Goal: Task Accomplishment & Management: Manage account settings

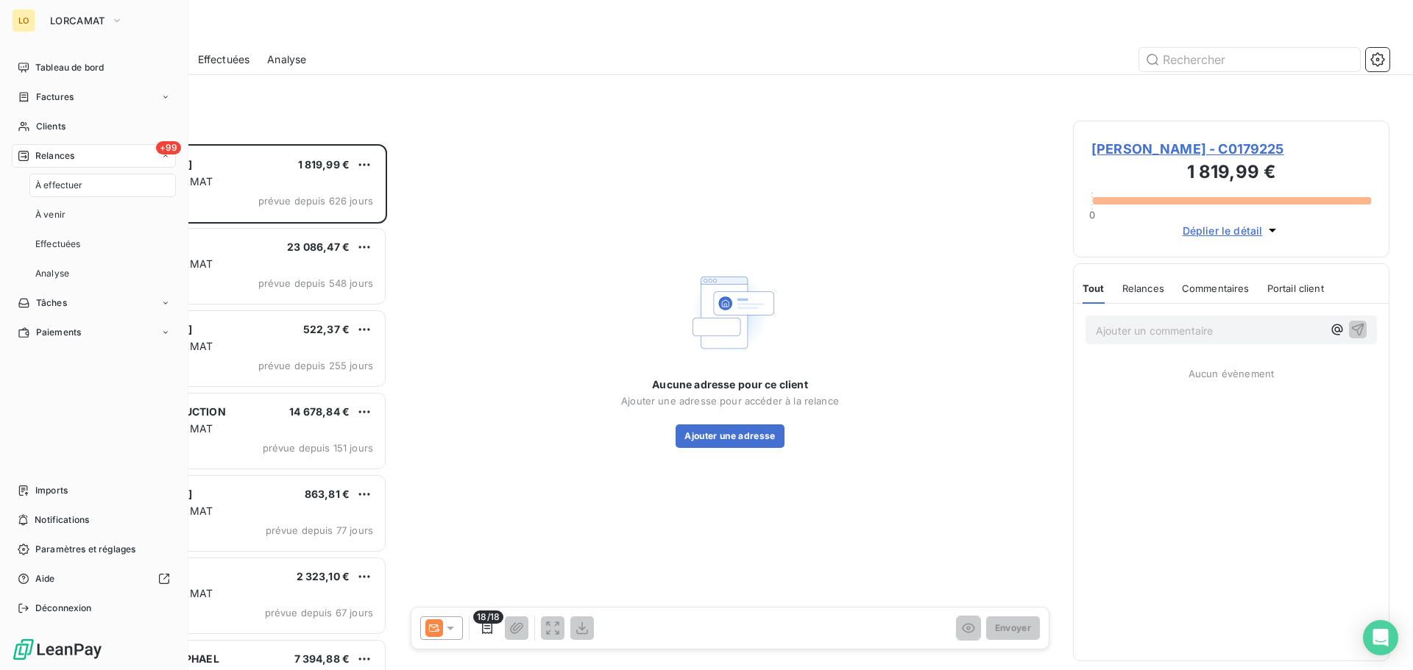
scroll to position [515, 305]
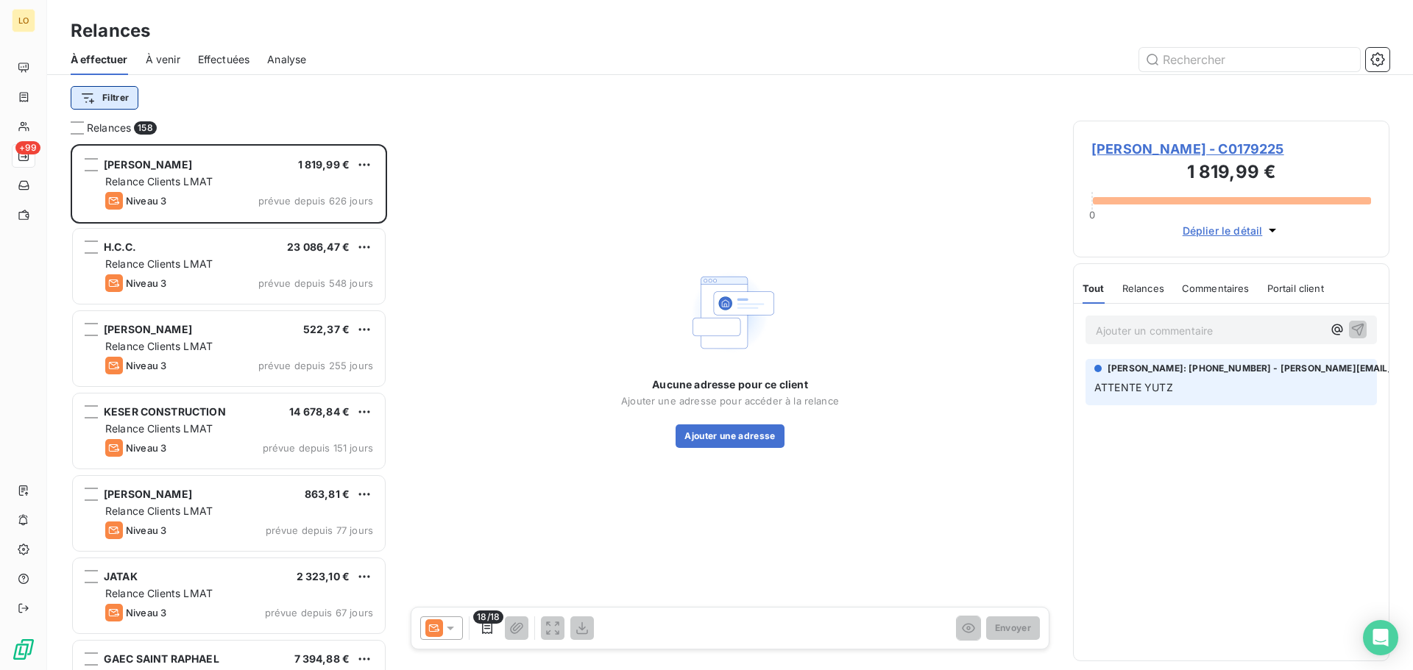
click at [108, 99] on html "LO +99 Relances À effectuer À venir Effectuées Analyse Filtrer Relances 158 [PE…" at bounding box center [706, 335] width 1413 height 670
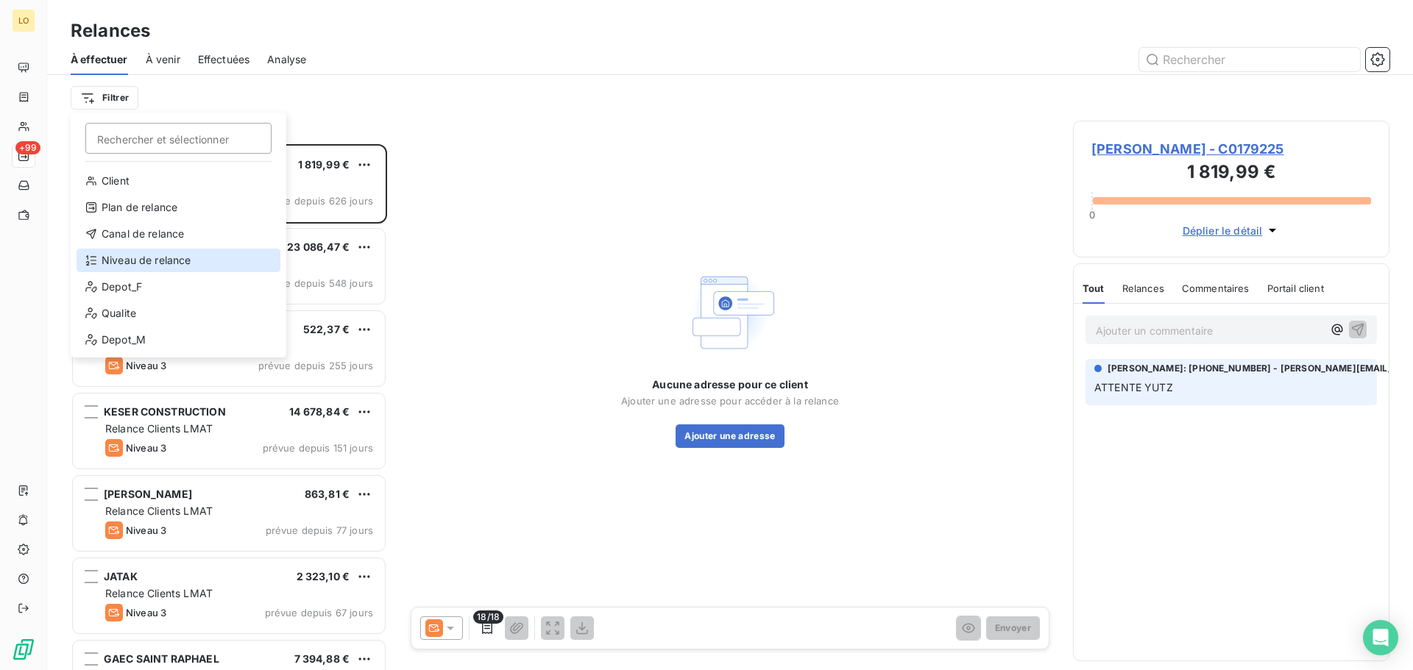
click at [155, 260] on div "Niveau de relance" at bounding box center [179, 261] width 204 height 24
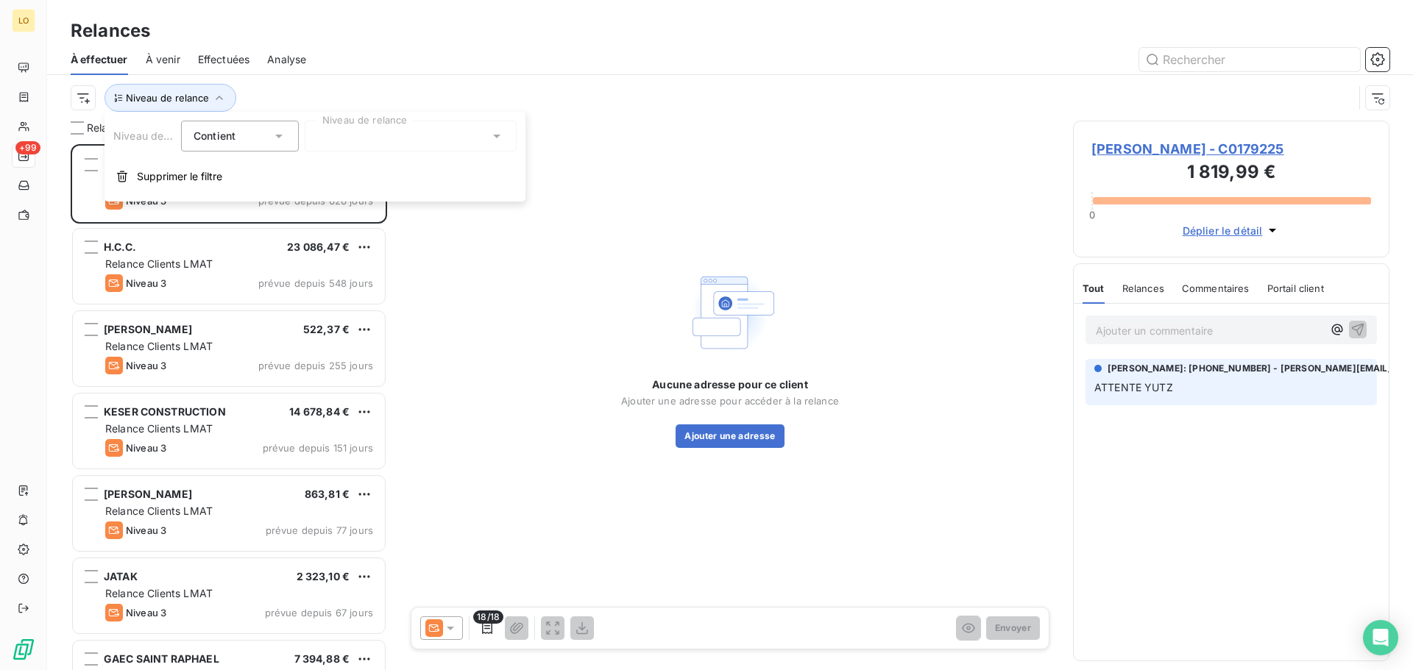
click at [343, 135] on div at bounding box center [411, 136] width 212 height 31
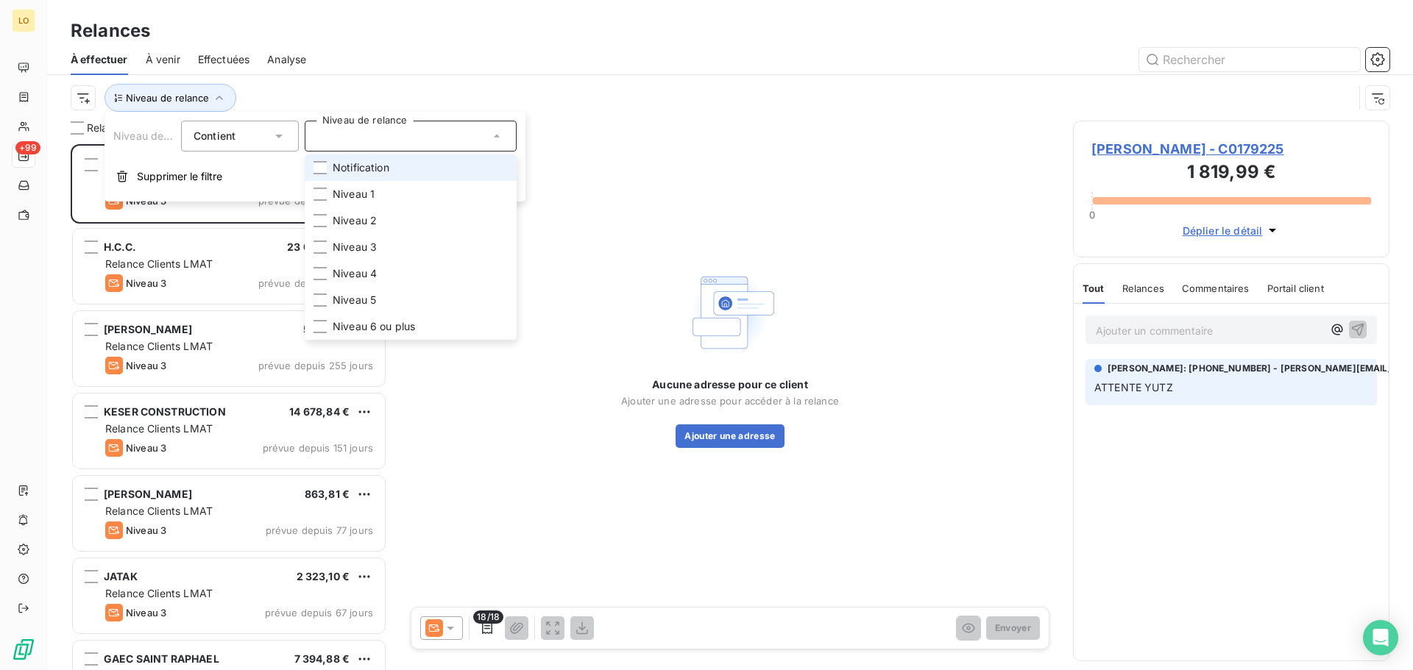
click at [295, 141] on div "Contient is" at bounding box center [240, 136] width 118 height 31
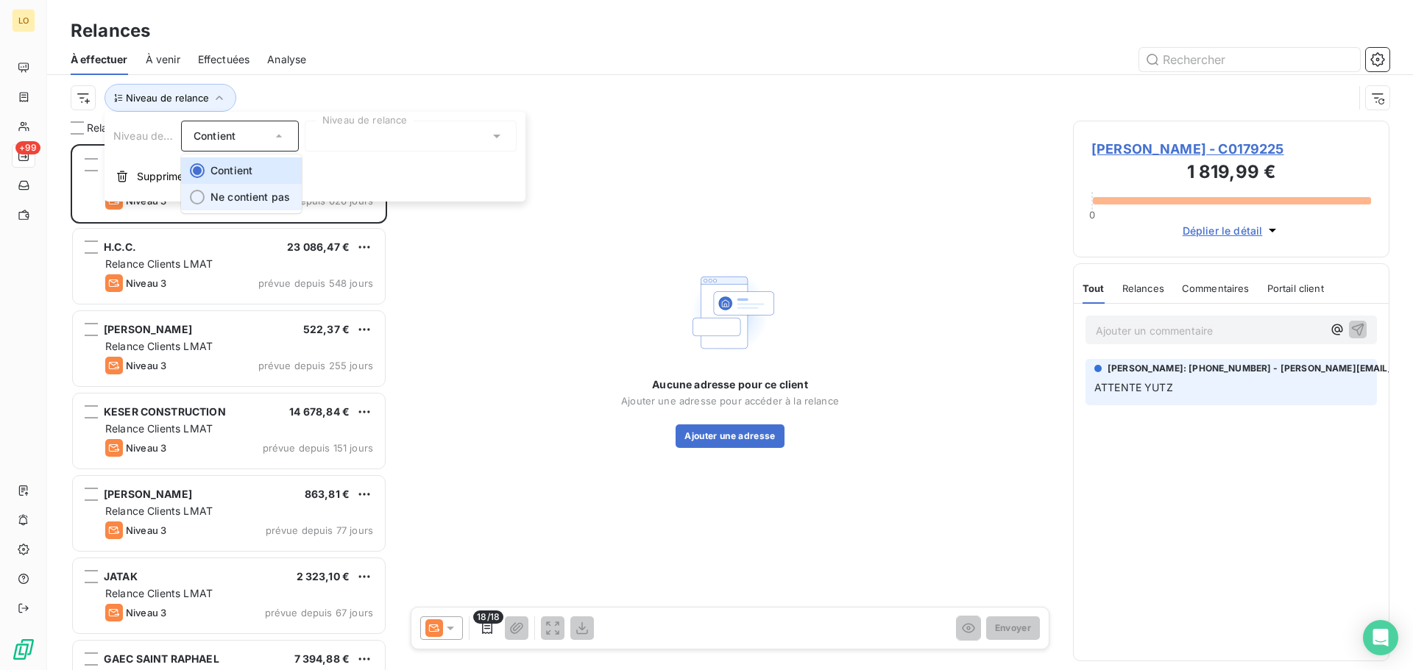
click at [274, 194] on span "Ne contient pas" at bounding box center [249, 197] width 79 height 13
click at [332, 142] on div at bounding box center [411, 136] width 212 height 31
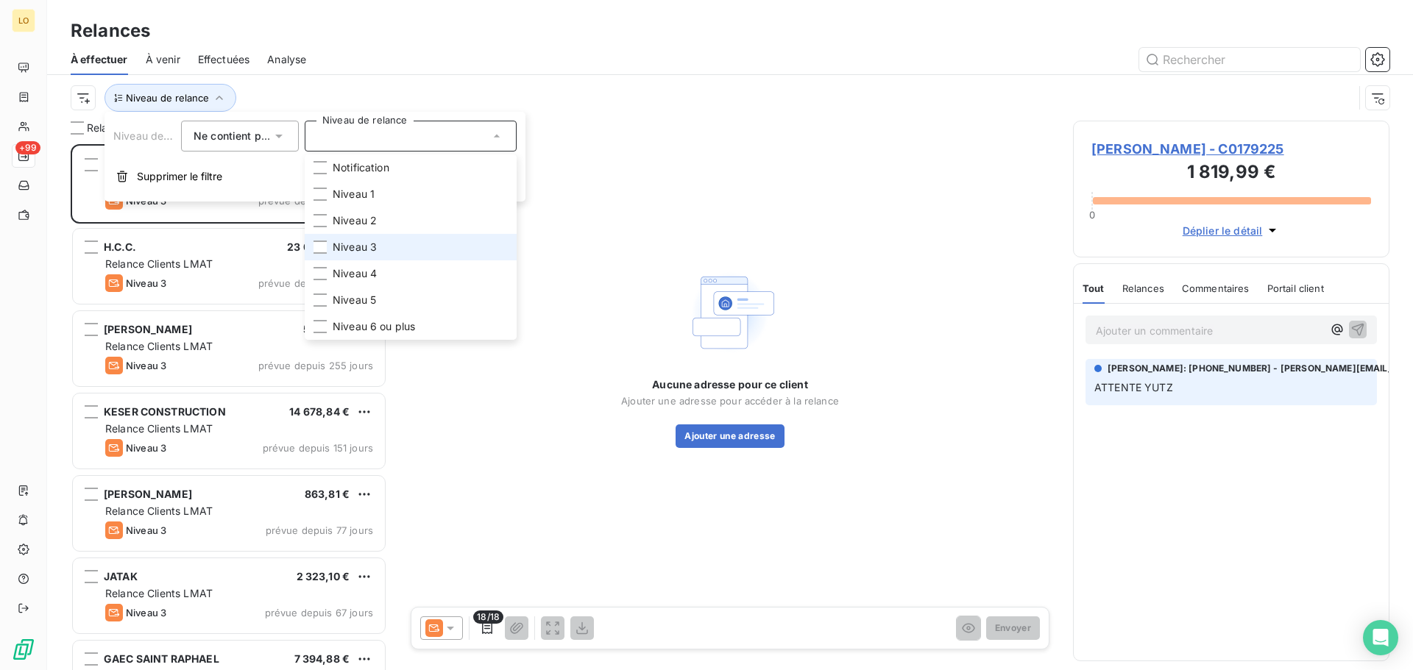
click at [354, 242] on span "Niveau 3" at bounding box center [355, 247] width 44 height 15
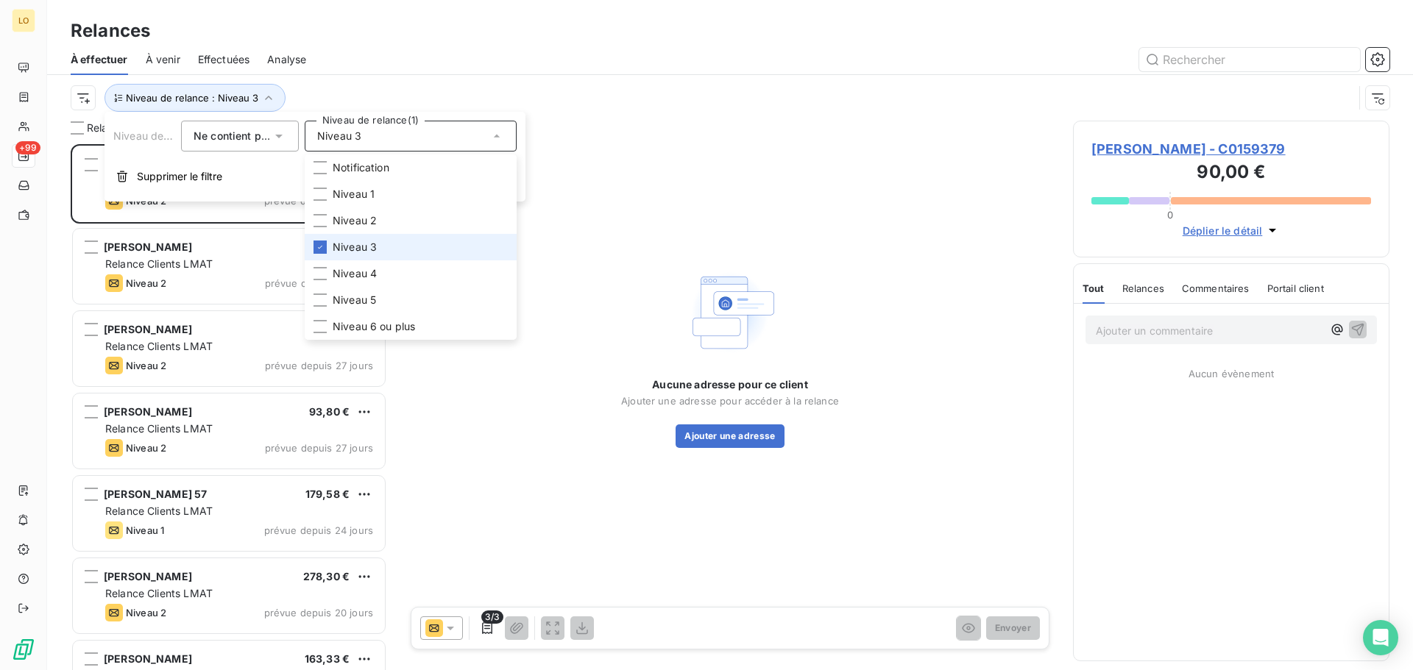
scroll to position [515, 305]
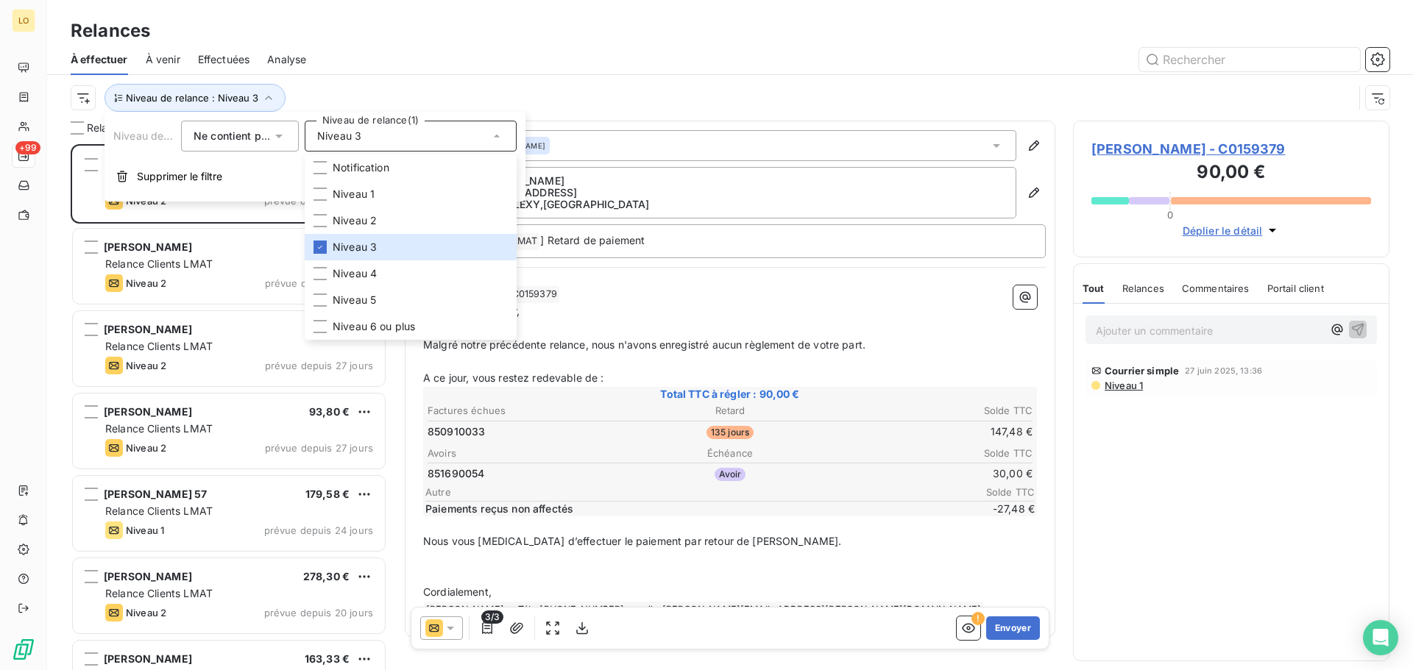
click at [356, 55] on div at bounding box center [856, 60] width 1065 height 24
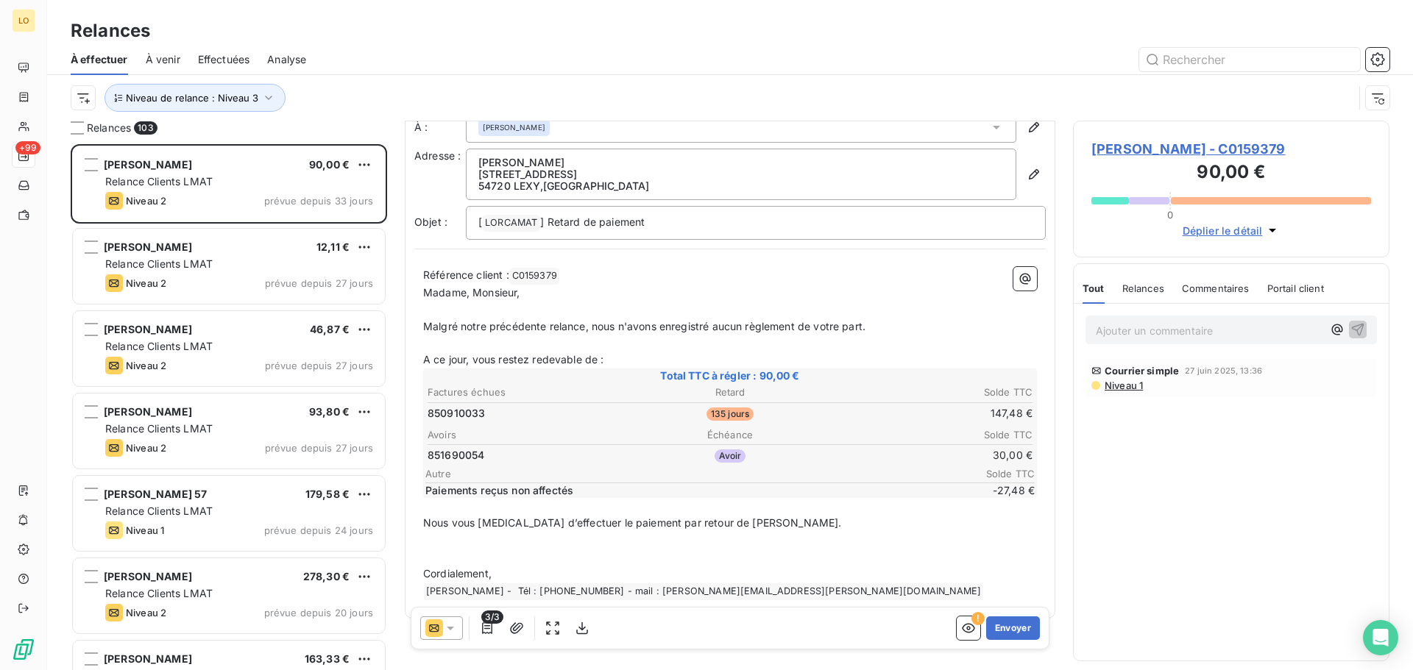
scroll to position [37, 0]
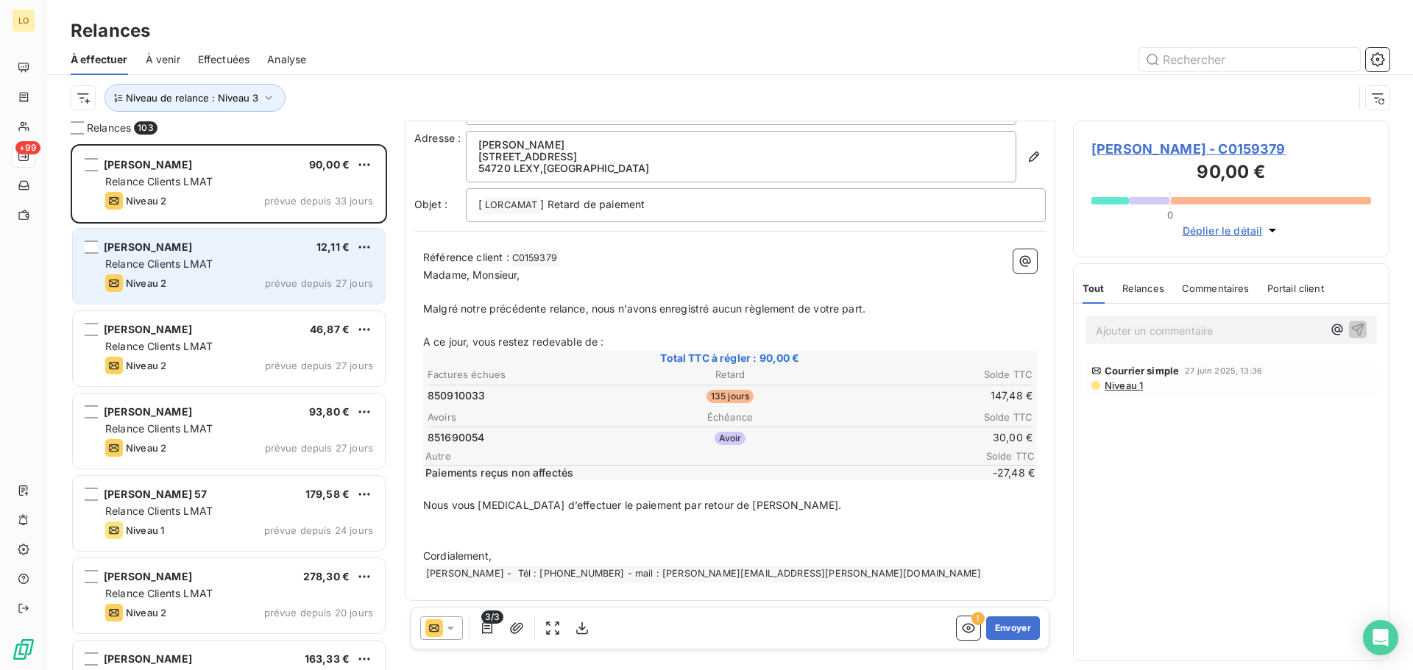
click at [235, 254] on div "REITER ARLETTE 12,11 € Relance Clients LMAT Niveau 2 prévue depuis 27 jours" at bounding box center [229, 266] width 312 height 75
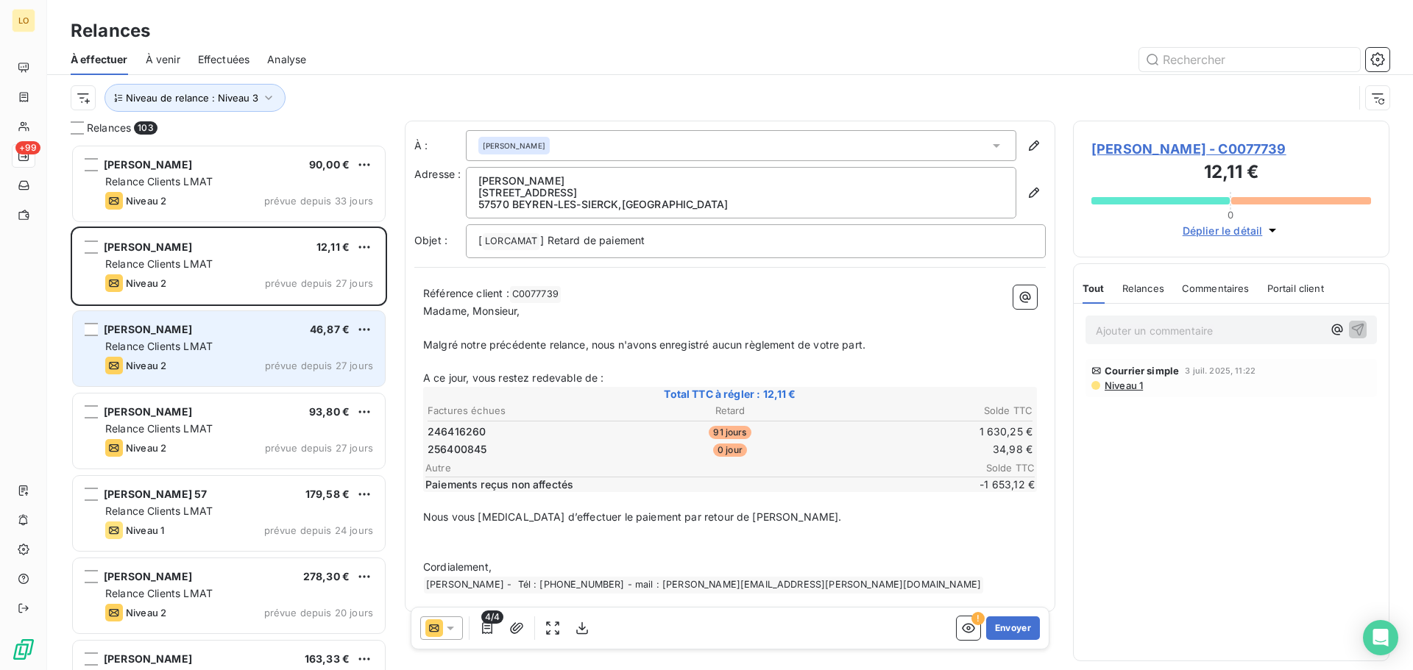
click at [231, 374] on div "Niveau 2 prévue depuis 27 jours" at bounding box center [239, 366] width 268 height 18
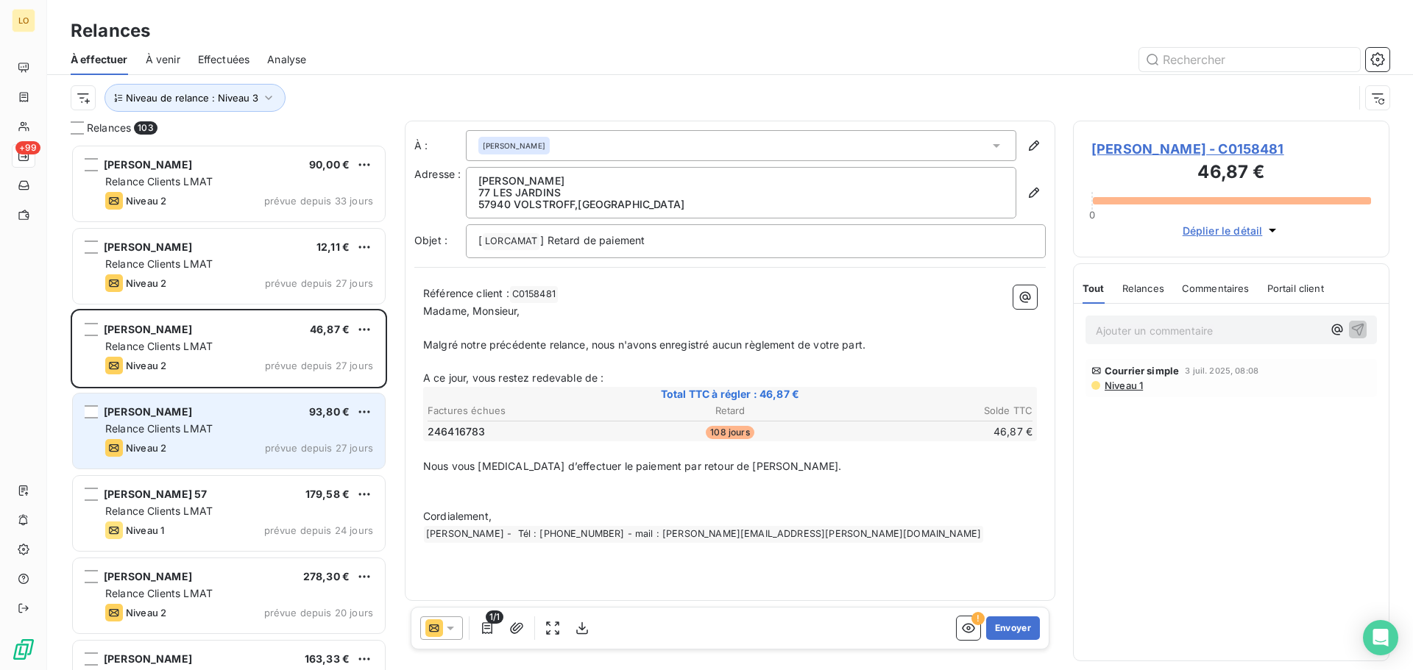
click at [248, 419] on div "FREITAS TANIA 93,80 € Relance Clients LMAT Niveau 2 prévue depuis 27 jours" at bounding box center [229, 431] width 312 height 75
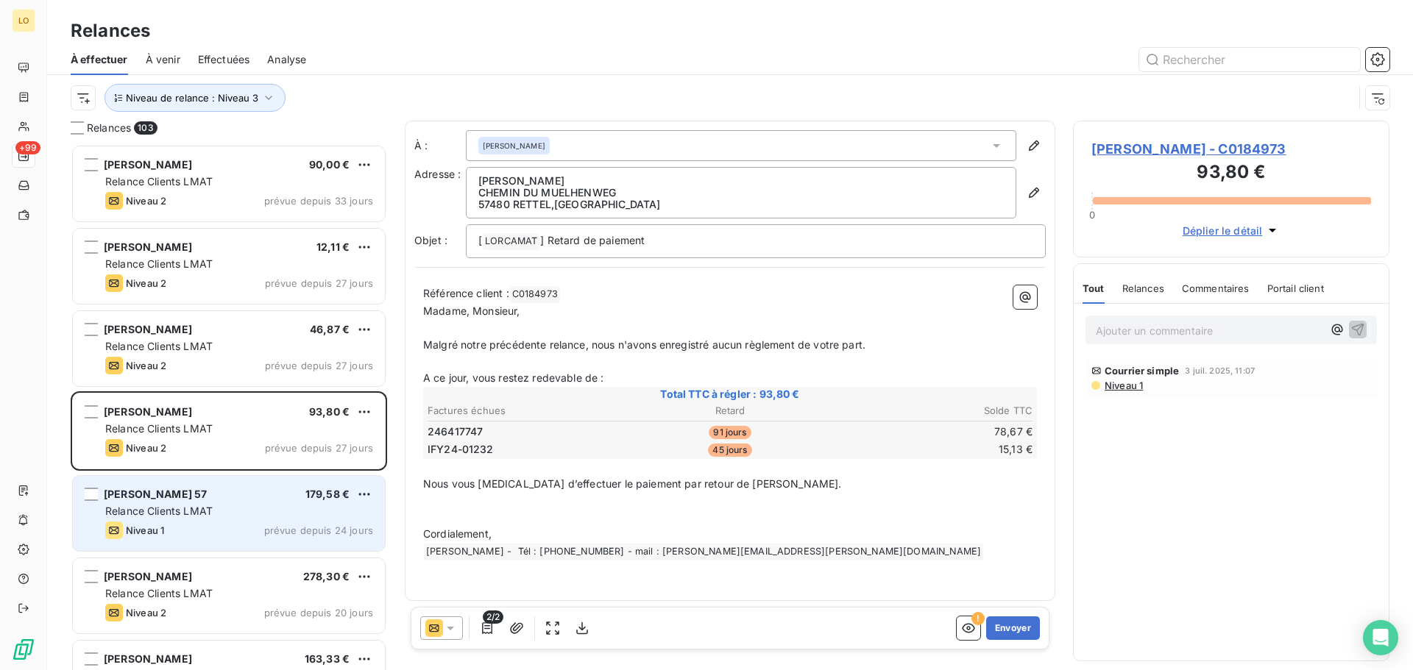
click at [213, 518] on div "Relance Clients LMAT" at bounding box center [239, 511] width 268 height 15
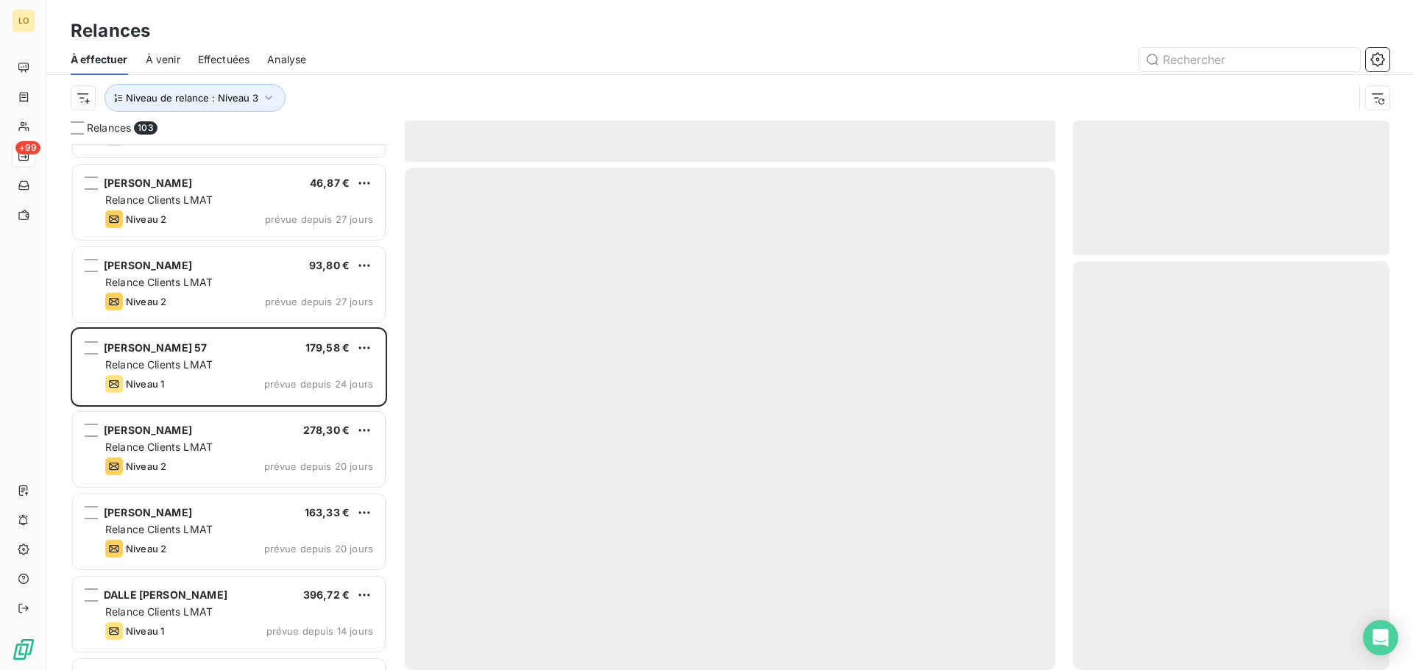
scroll to position [148, 0]
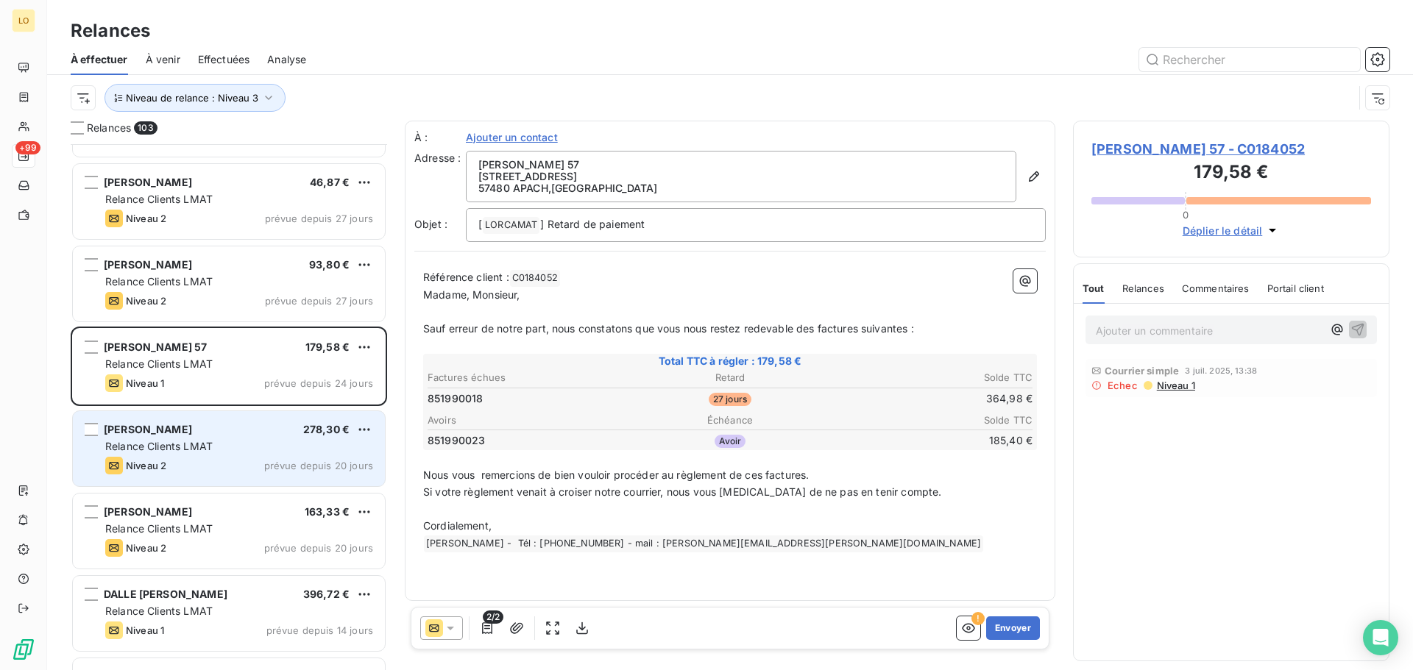
click at [208, 461] on div "Niveau 2 prévue depuis 20 jours" at bounding box center [239, 466] width 268 height 18
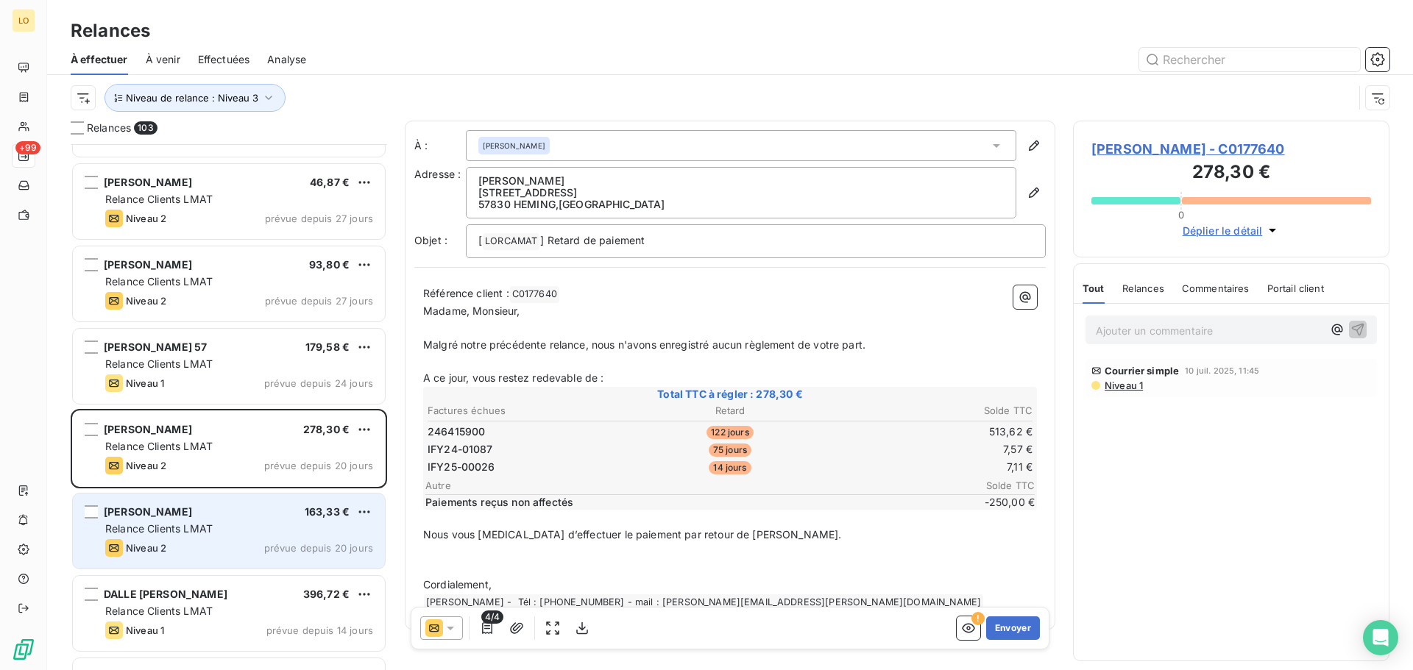
click at [218, 526] on div "Relance Clients LMAT" at bounding box center [239, 529] width 268 height 15
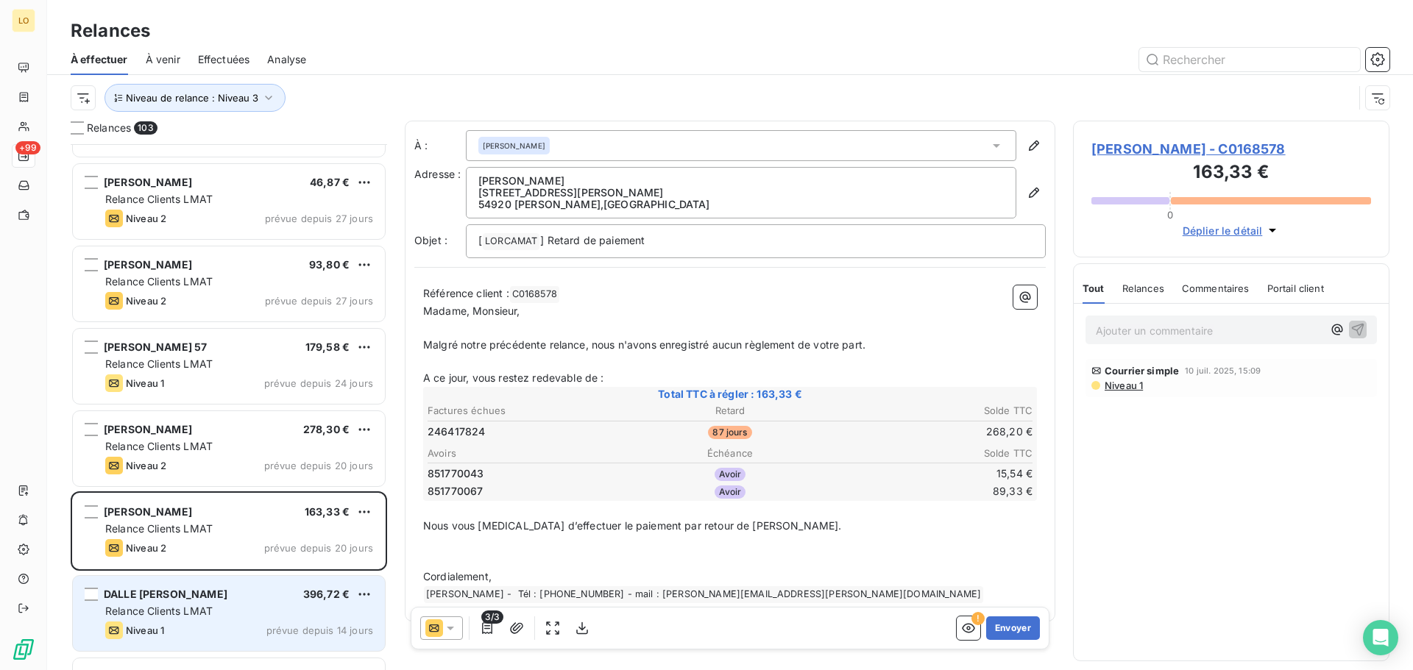
click at [233, 605] on div "Relance Clients LMAT" at bounding box center [239, 611] width 268 height 15
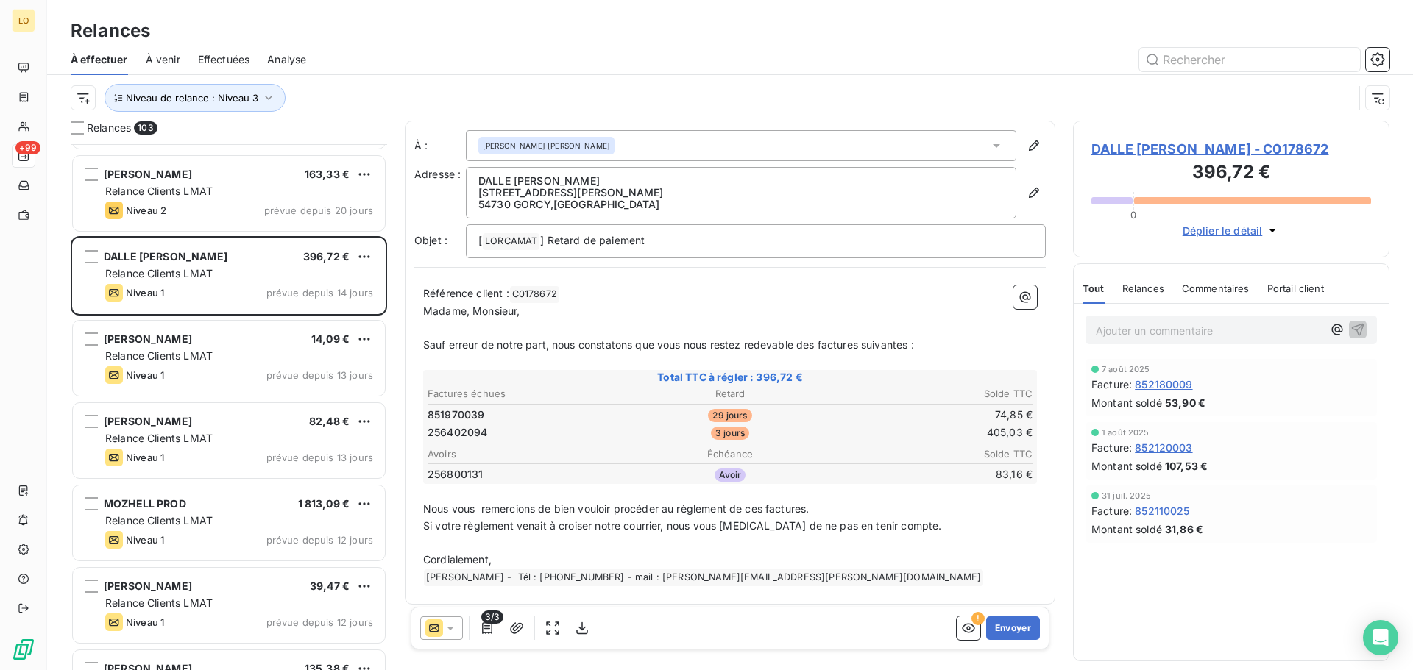
scroll to position [516, 0]
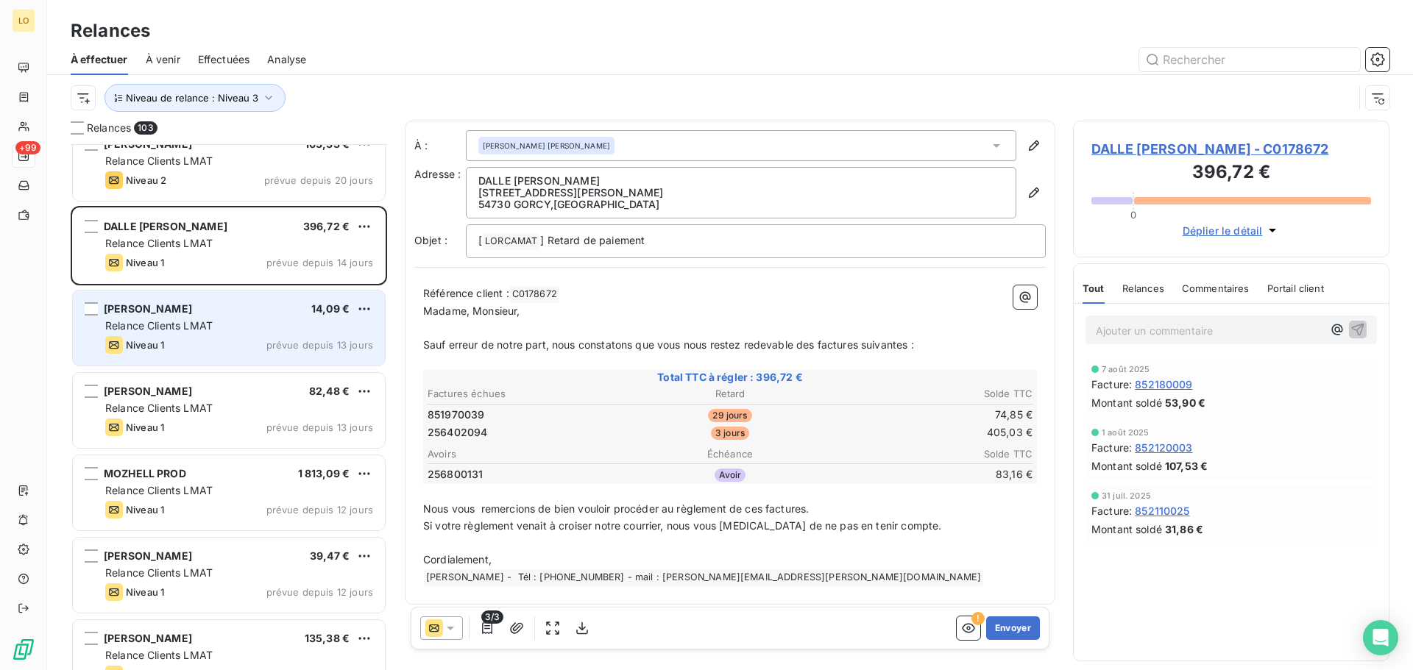
click at [202, 308] on div "ROCHA BRUNO 14,09 €" at bounding box center [239, 308] width 268 height 13
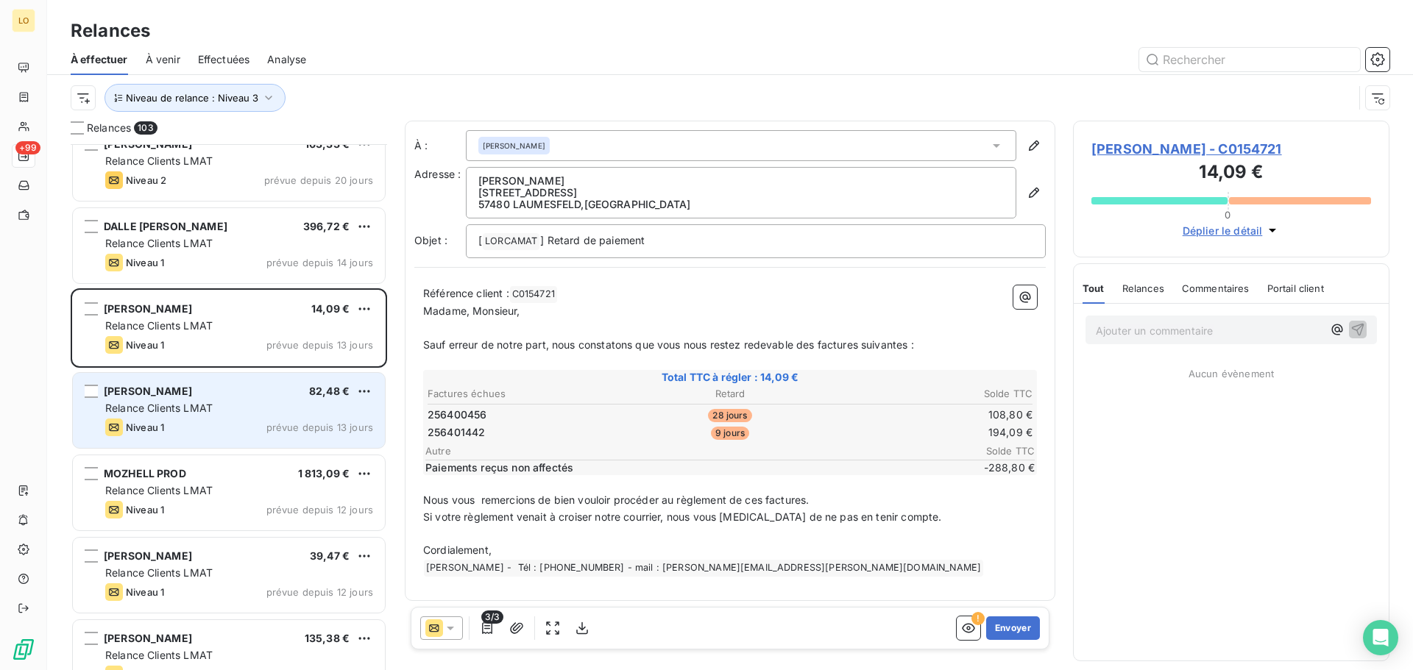
click at [243, 419] on div "Niveau 1 prévue depuis 13 jours" at bounding box center [239, 428] width 268 height 18
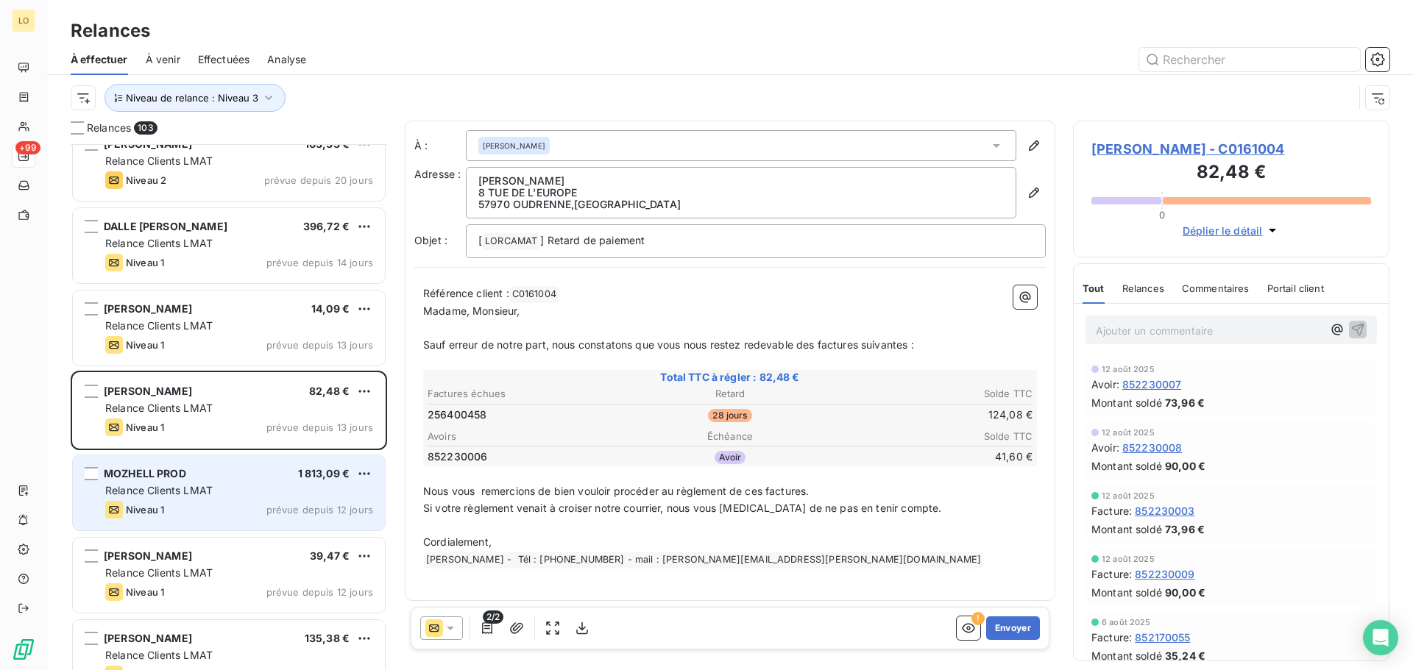
click at [210, 469] on div "MOZHELL PROD 1 813,09 €" at bounding box center [239, 473] width 268 height 13
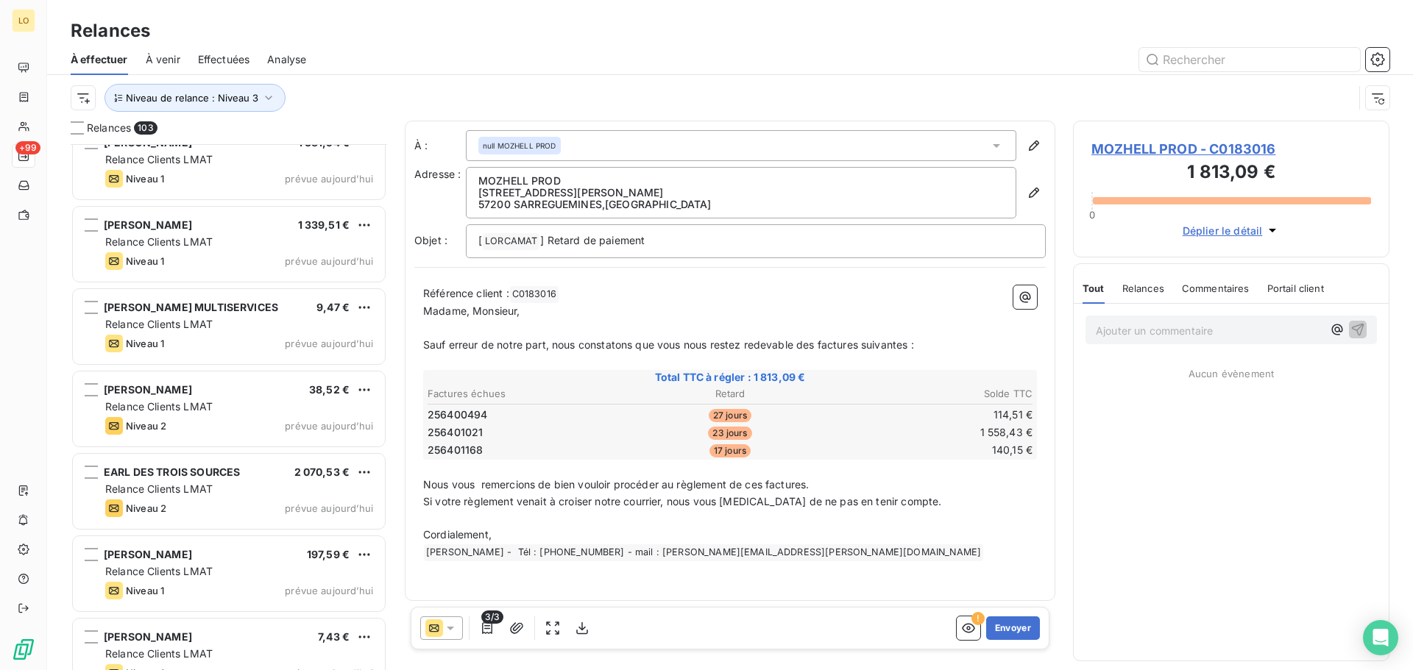
scroll to position [6991, 0]
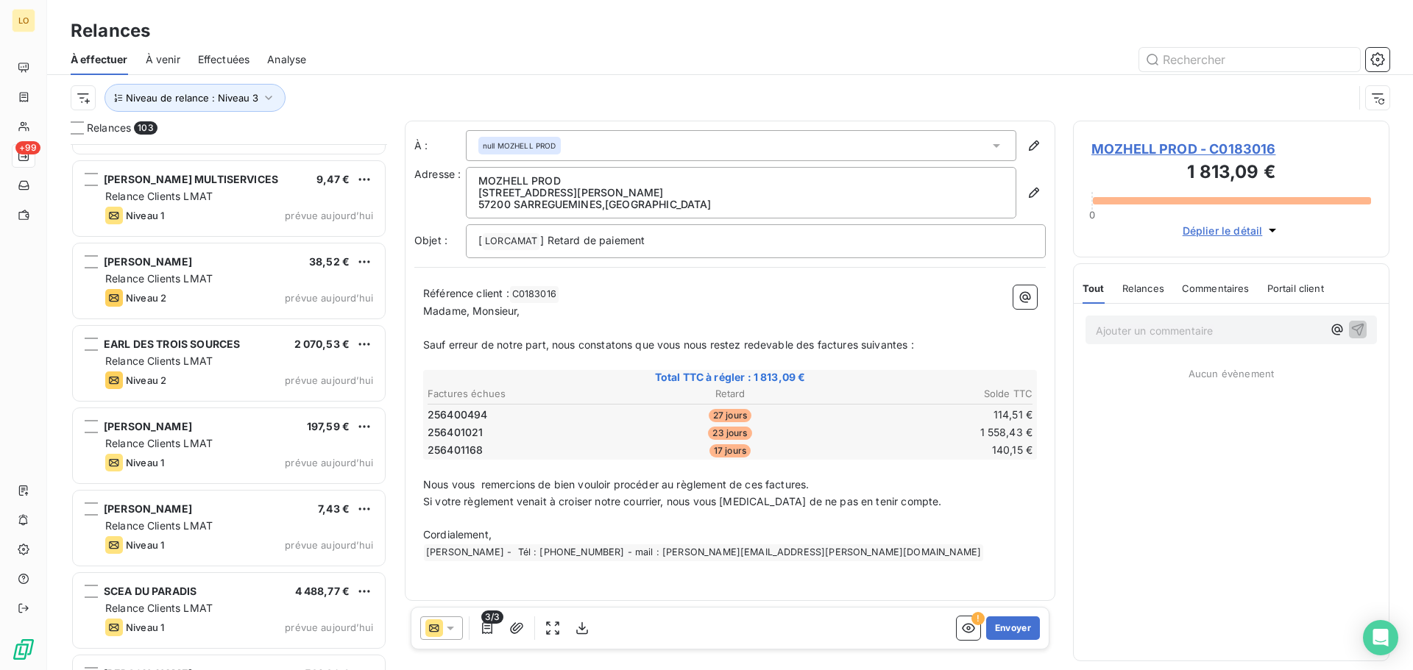
click at [203, 423] on div "POCHAT ESTELLE 197,59 €" at bounding box center [239, 426] width 268 height 13
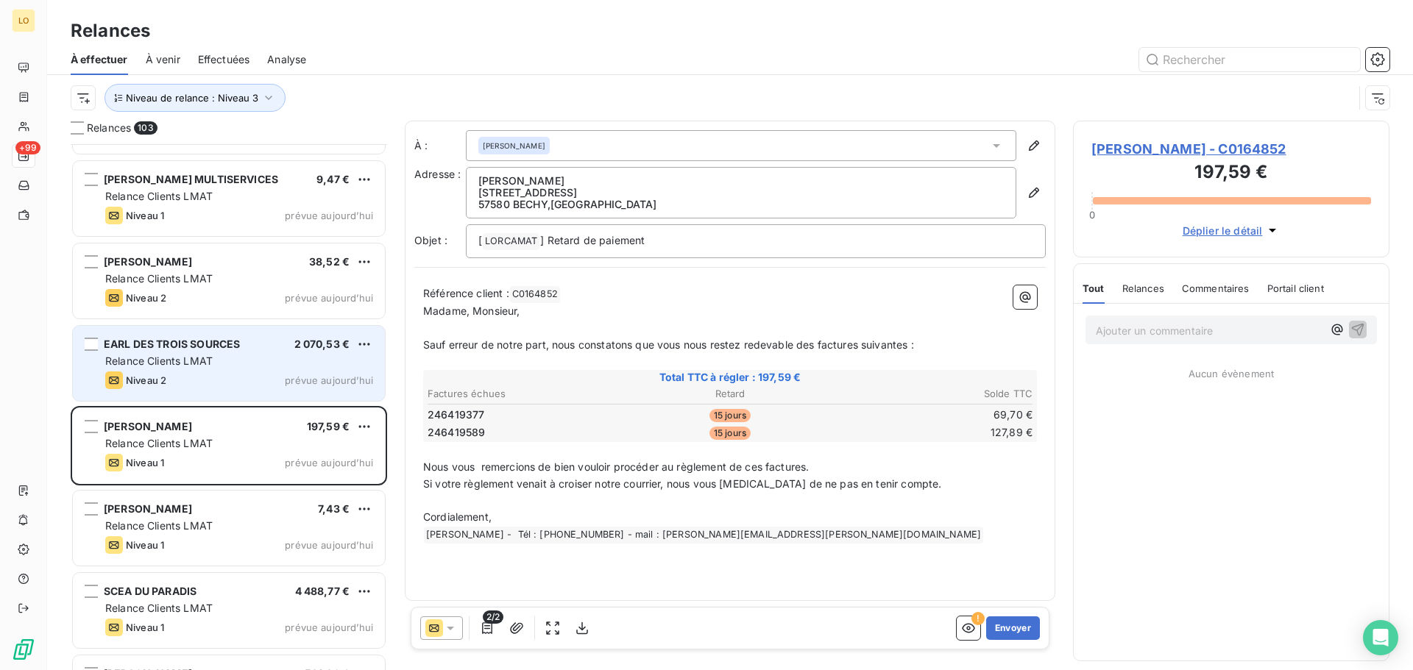
click at [202, 363] on span "Relance Clients LMAT" at bounding box center [158, 361] width 107 height 13
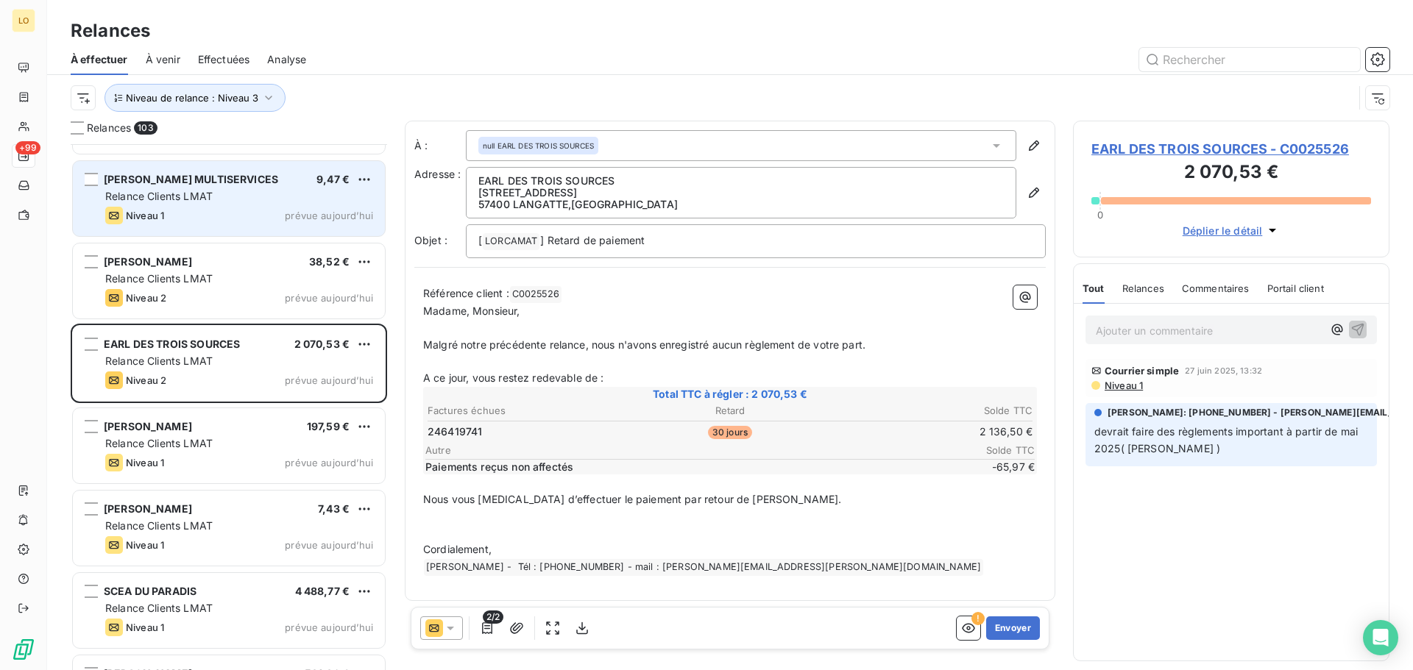
click at [208, 213] on div "Niveau 1 prévue aujourd’hui" at bounding box center [239, 216] width 268 height 18
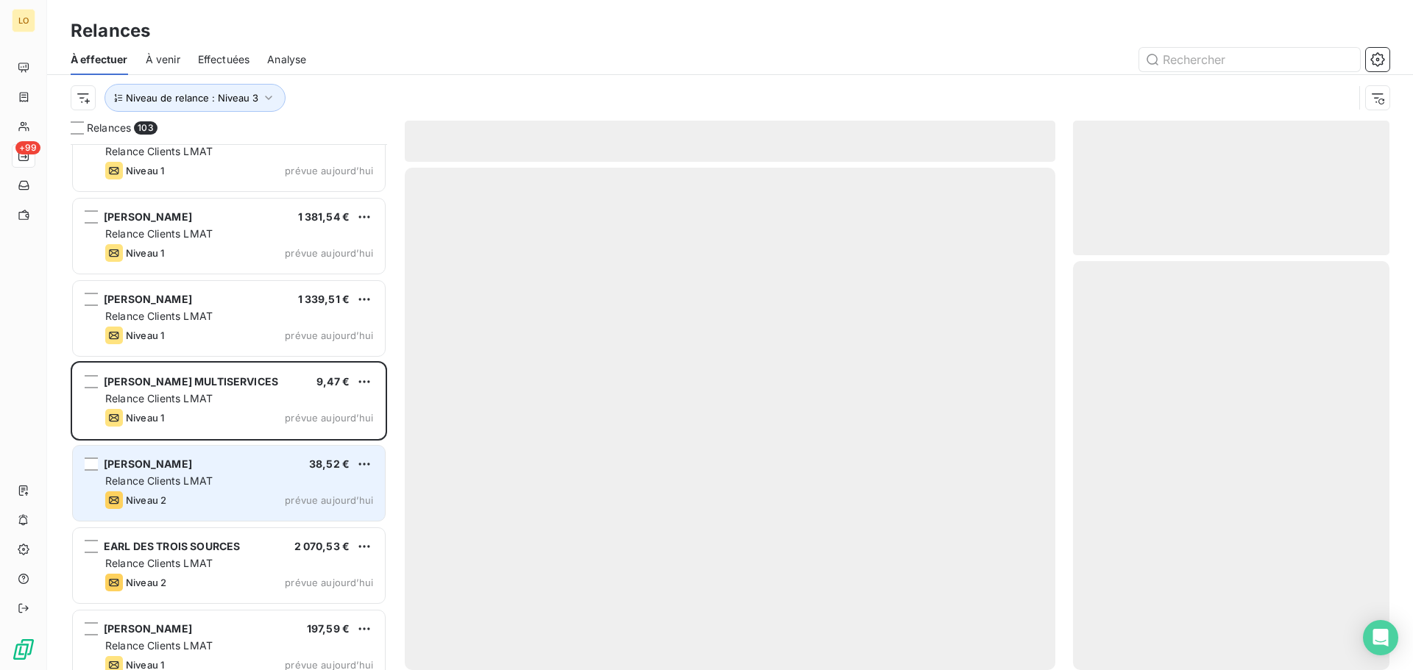
scroll to position [6697, 0]
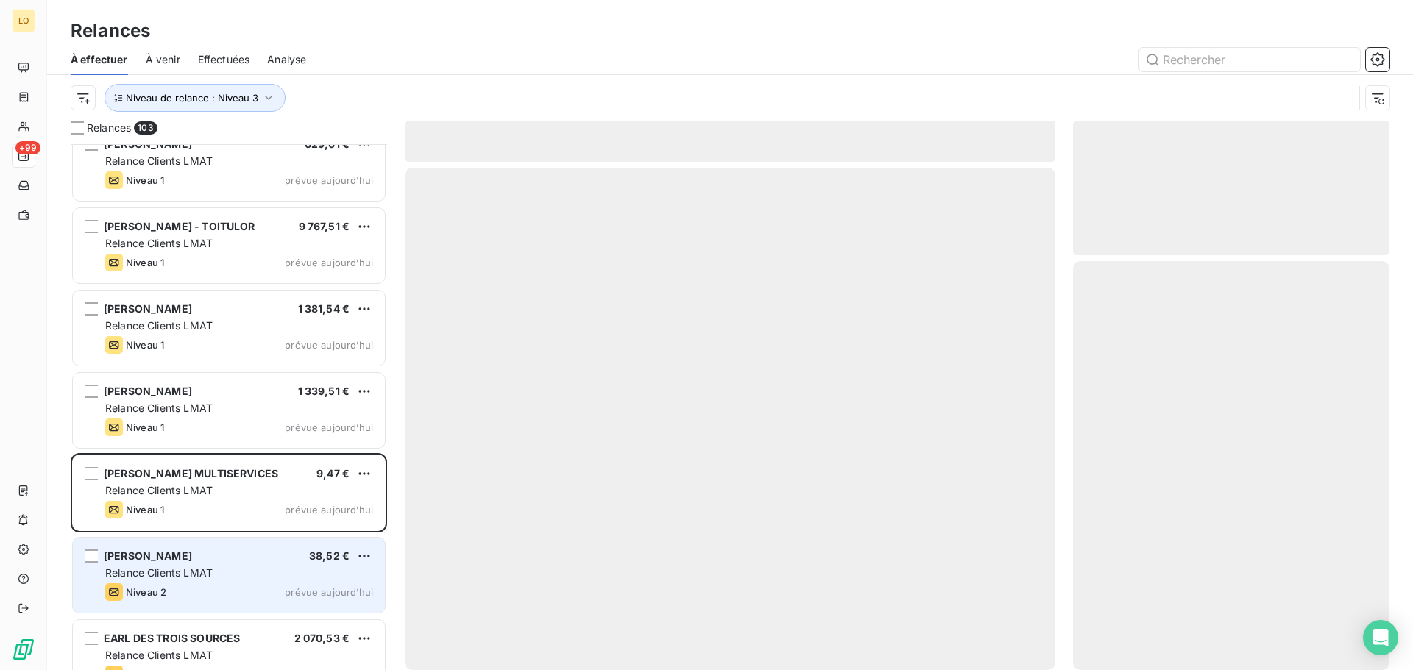
click at [227, 308] on div "KREMER DAVID 1 381,54 €" at bounding box center [239, 308] width 268 height 13
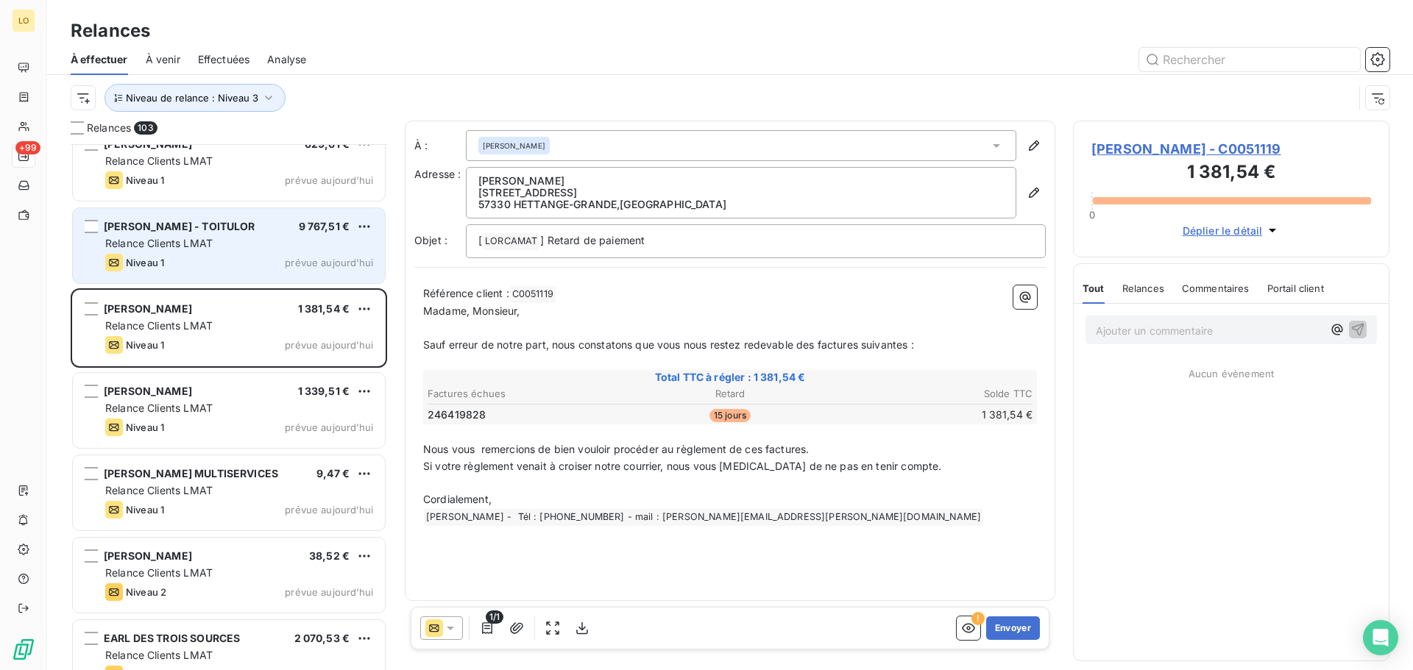
click at [227, 272] on div "OBRINGER - TOITULOR 9 767,51 € Relance Clients LMAT Niveau 1 prévue aujourd’hui" at bounding box center [229, 245] width 312 height 75
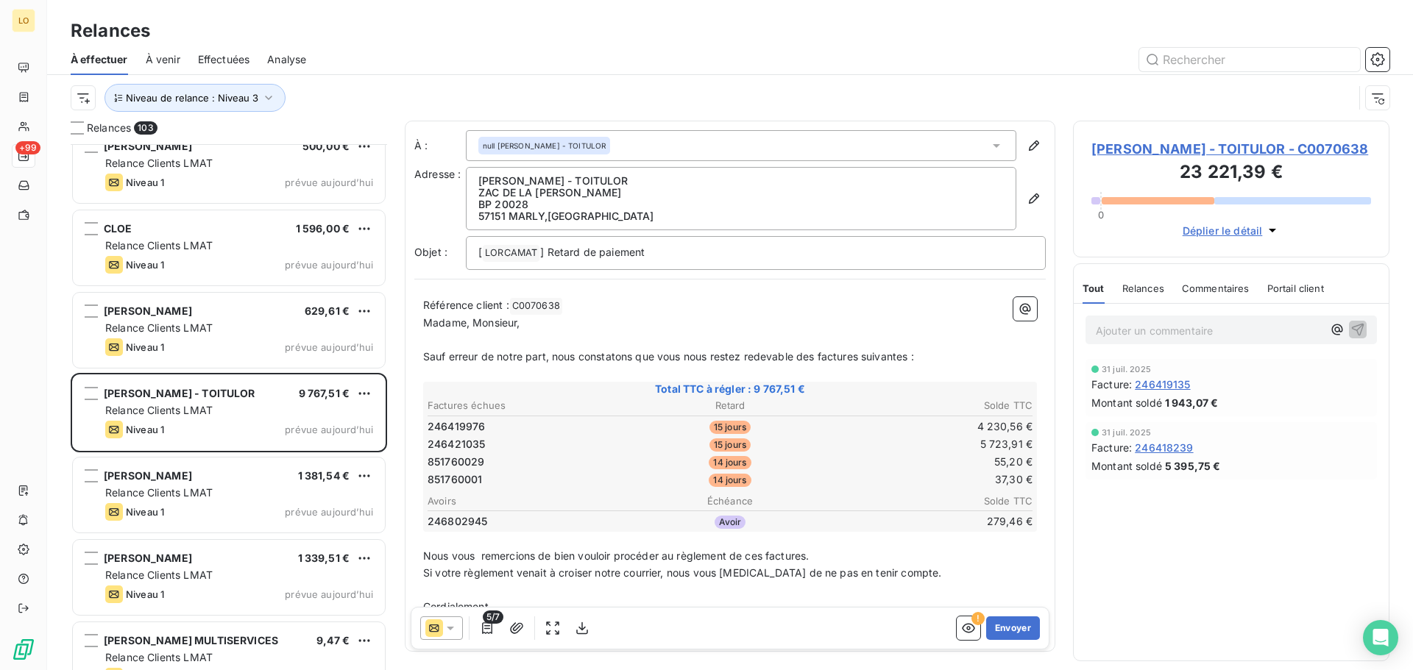
scroll to position [6476, 0]
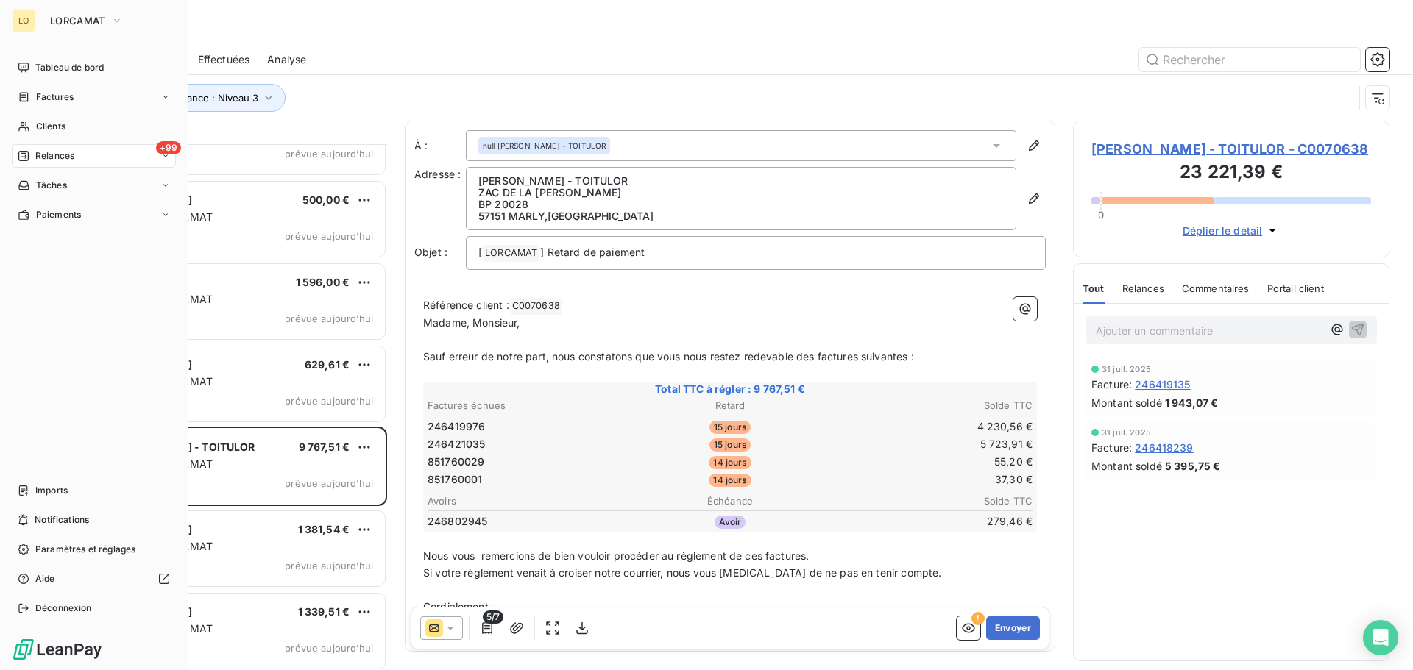
click at [21, 21] on div "LO" at bounding box center [24, 21] width 24 height 24
click at [93, 21] on span "LORCAMAT" at bounding box center [77, 21] width 55 height 12
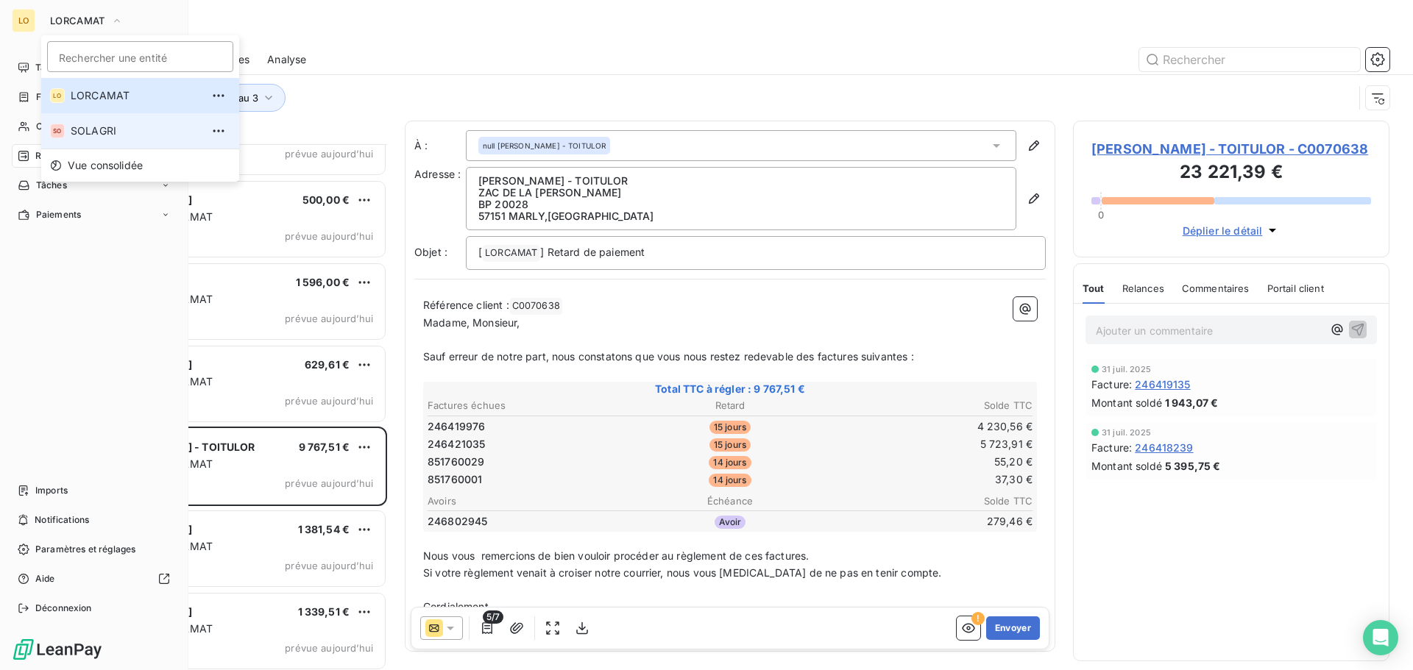
click at [94, 130] on span "SOLAGRI" at bounding box center [136, 131] width 130 height 15
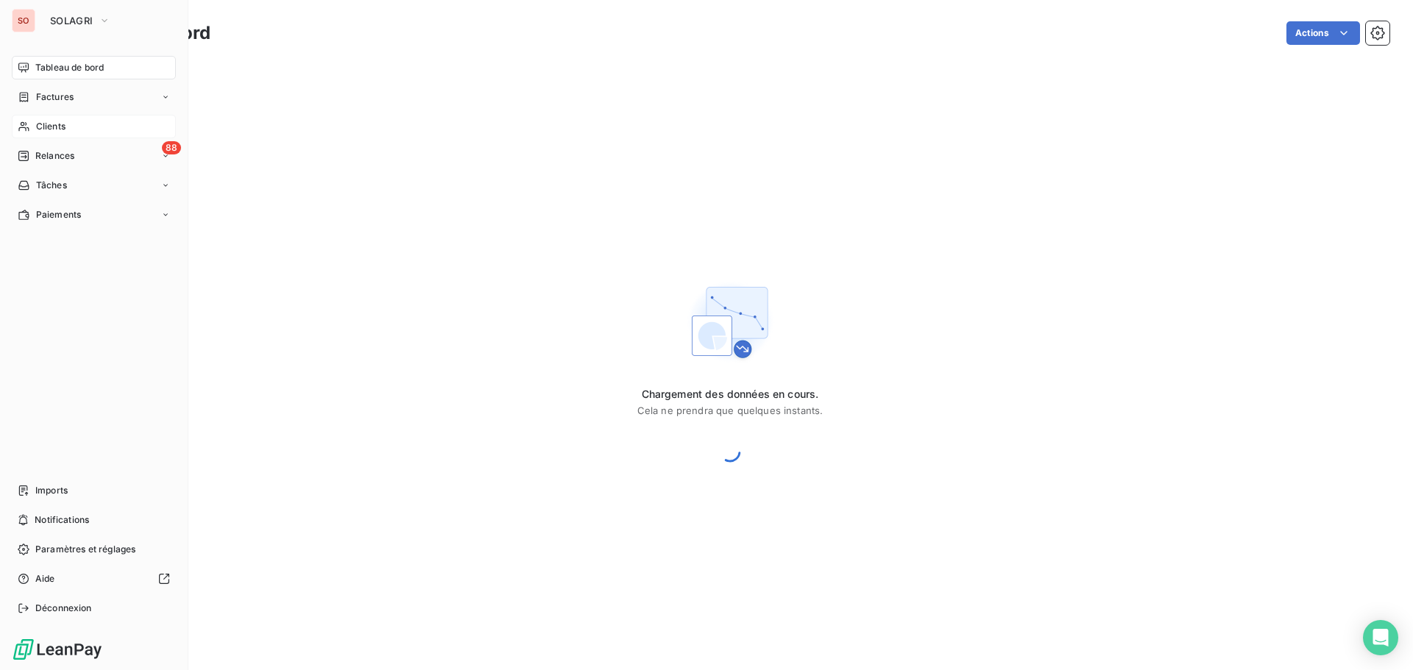
click at [25, 125] on icon at bounding box center [24, 127] width 13 height 12
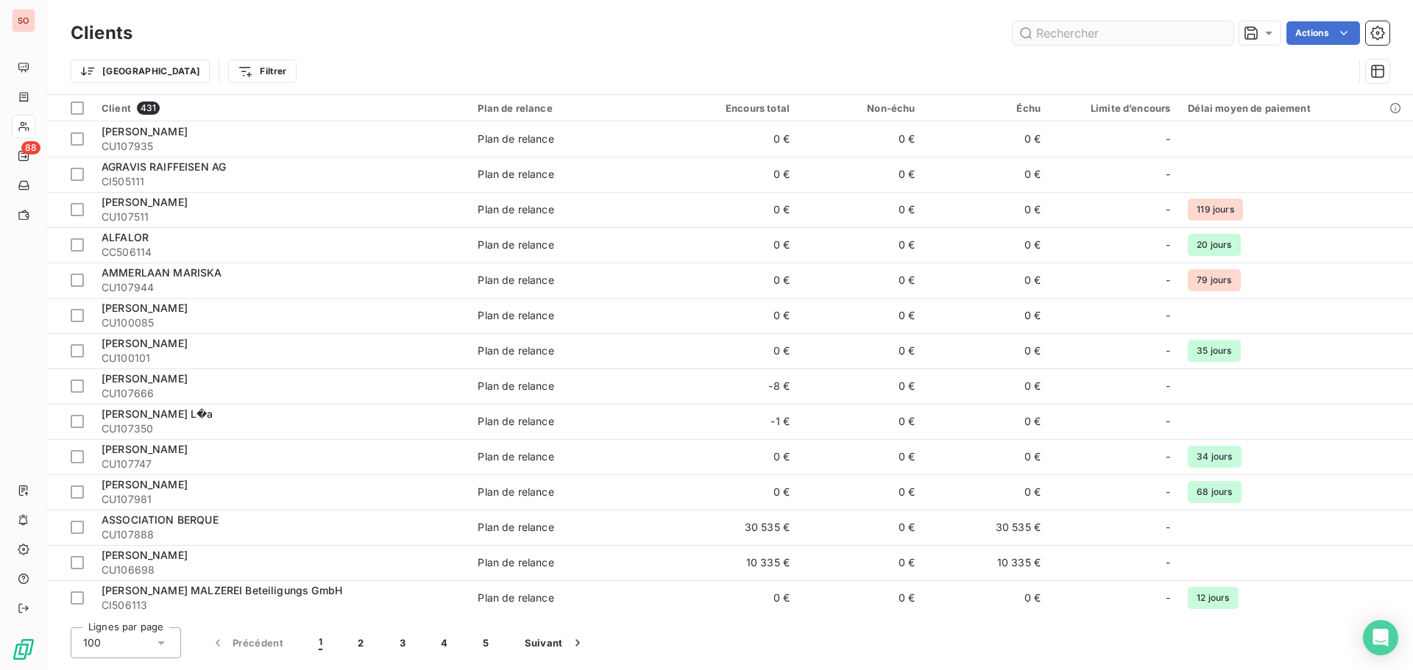
click at [1075, 35] on input "text" at bounding box center [1122, 33] width 221 height 24
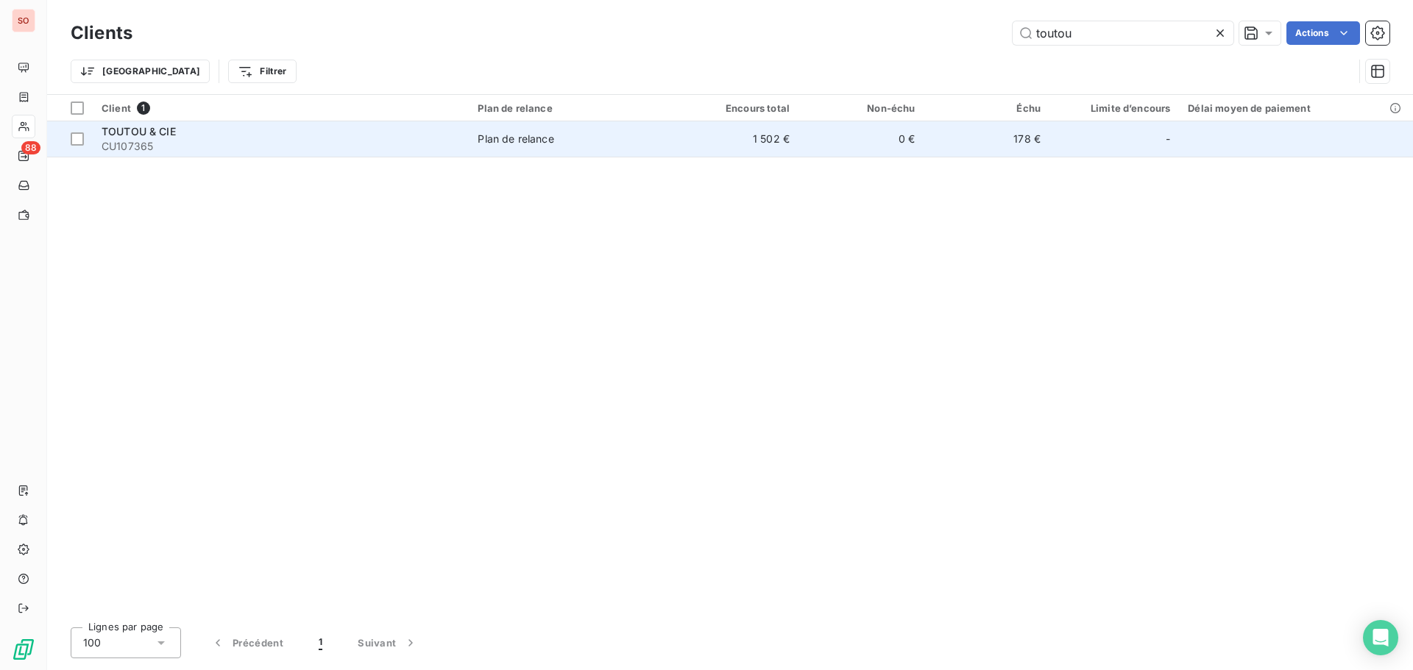
type input "toutou"
click at [203, 139] on span "CU107365" at bounding box center [281, 146] width 358 height 15
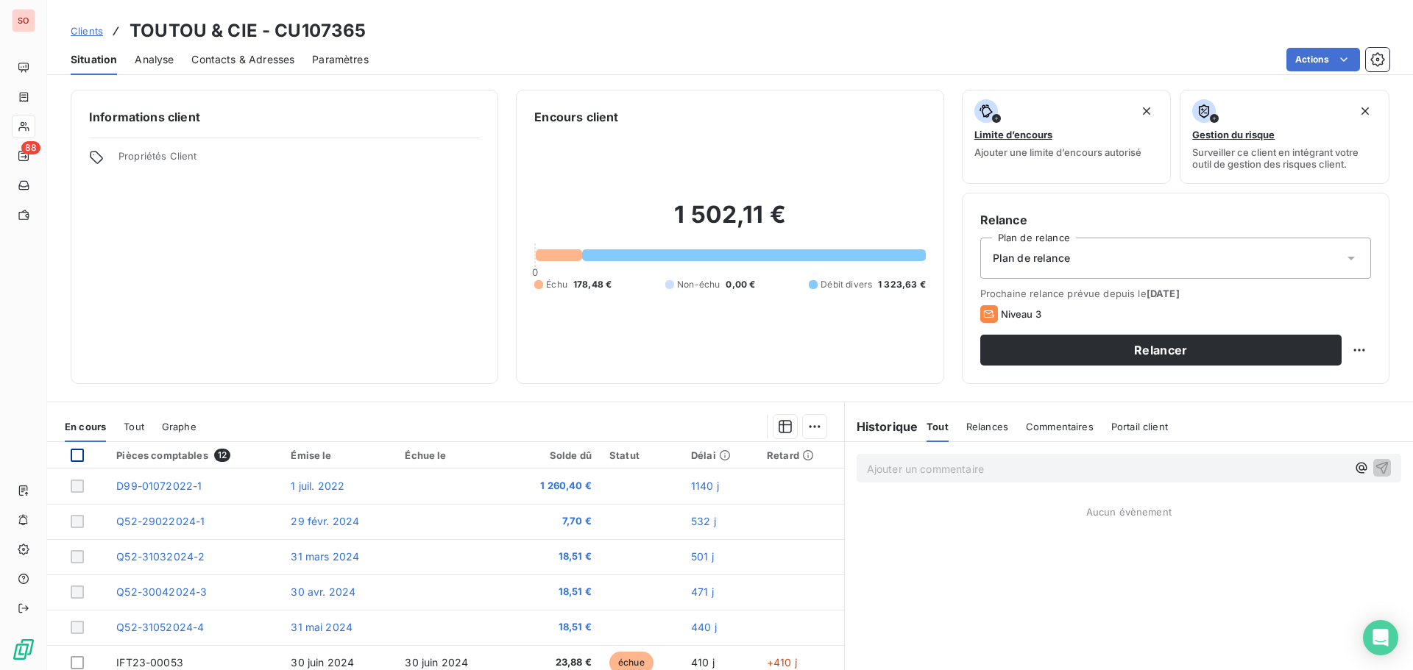
click at [80, 458] on div at bounding box center [77, 455] width 13 height 13
click at [812, 427] on html "SO 88 Clients TOUTOU & CIE - CU107365 Situation Analyse Contacts & Adresses Par…" at bounding box center [706, 335] width 1413 height 670
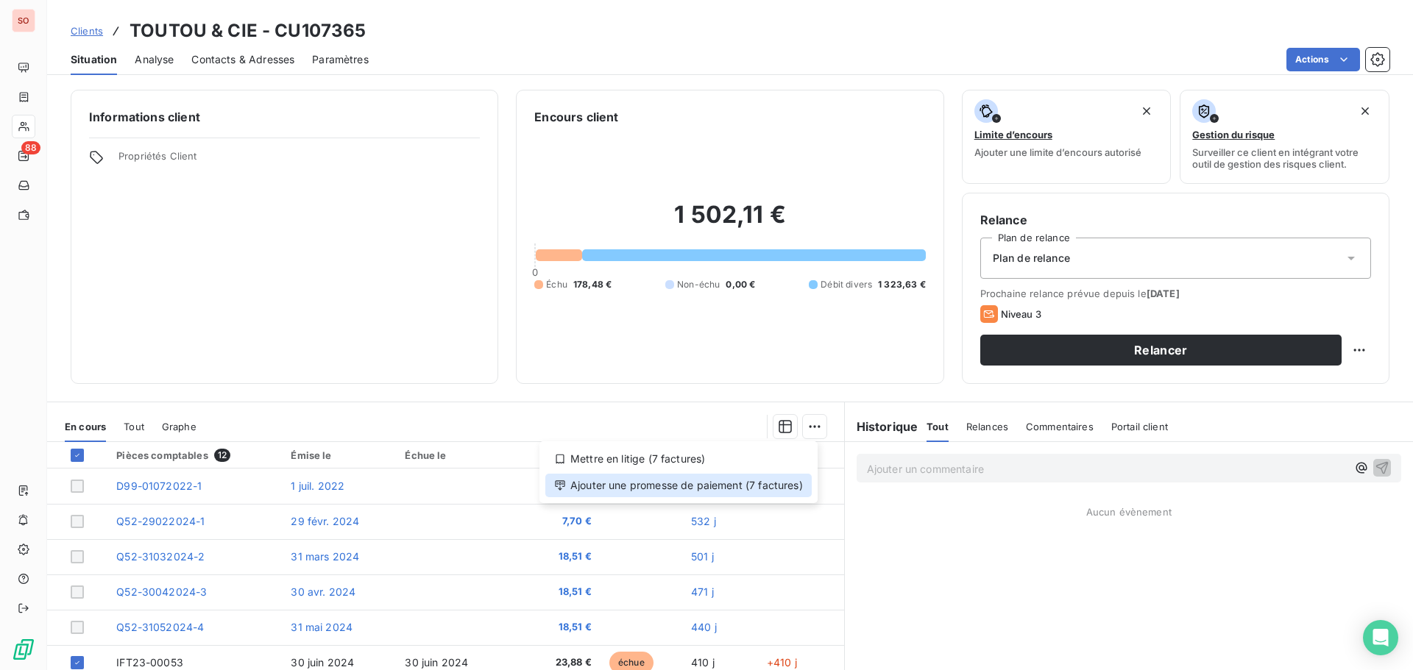
click at [729, 492] on div "Ajouter une promesse de paiement (7 factures)" at bounding box center [678, 486] width 266 height 24
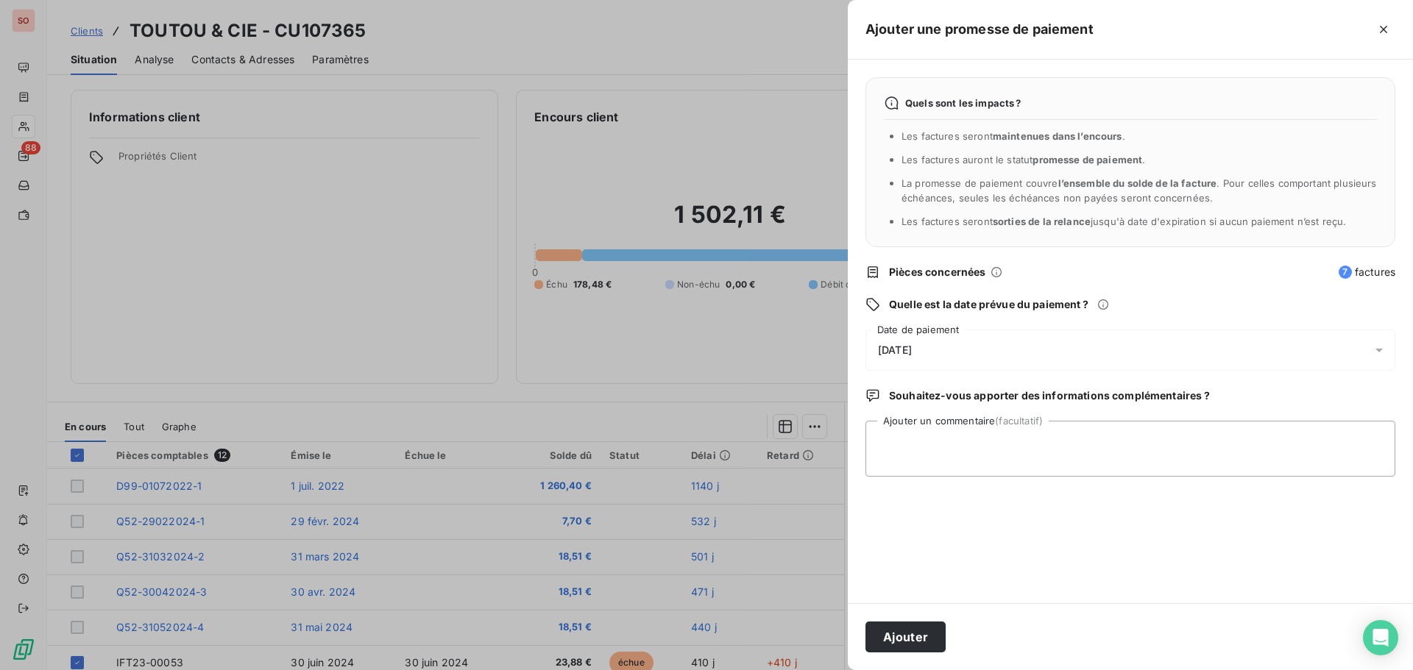
click at [907, 355] on span "[DATE]" at bounding box center [895, 350] width 34 height 12
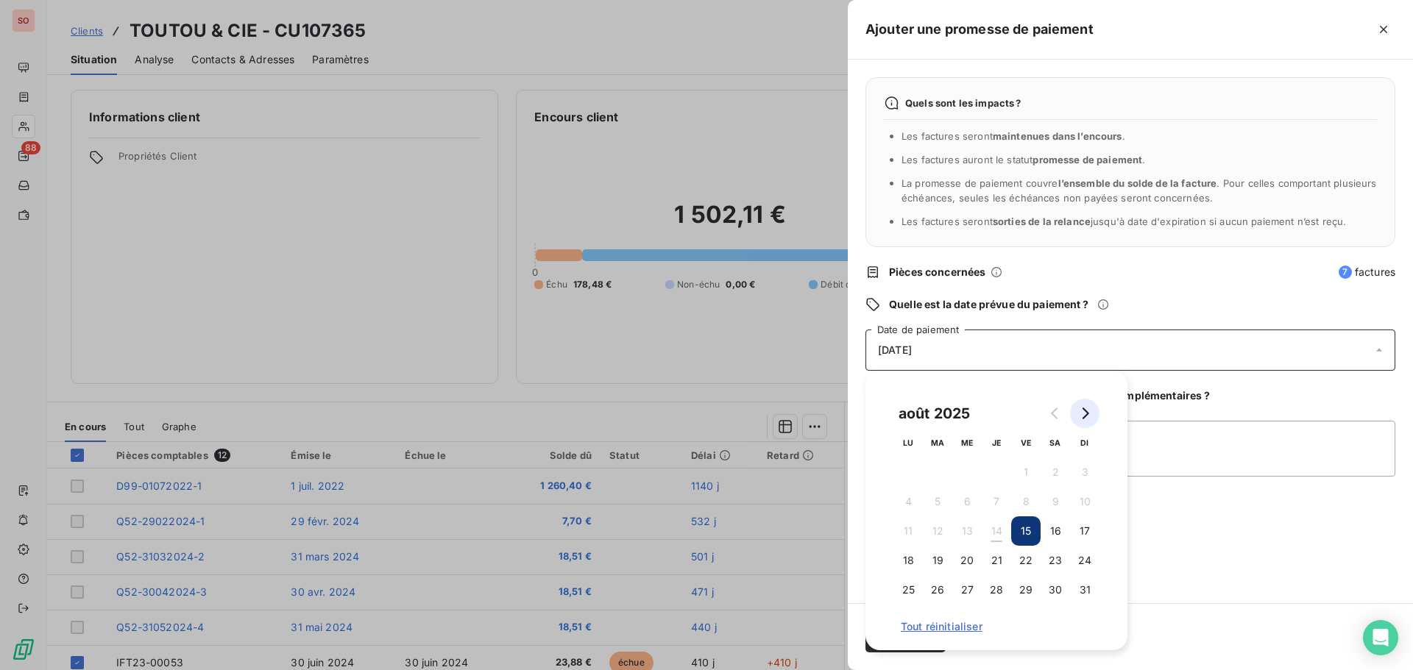
click at [1093, 417] on button "Go to next month" at bounding box center [1084, 413] width 29 height 29
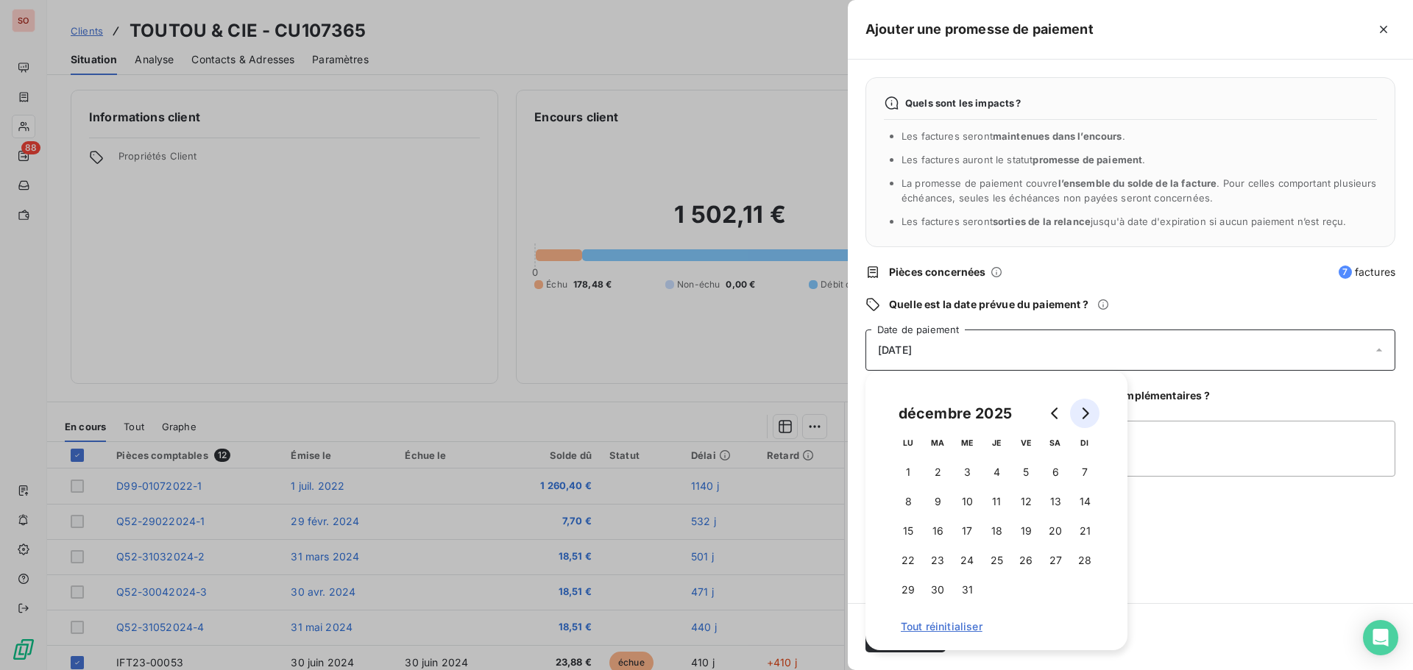
click at [1093, 417] on button "Go to next month" at bounding box center [1084, 413] width 29 height 29
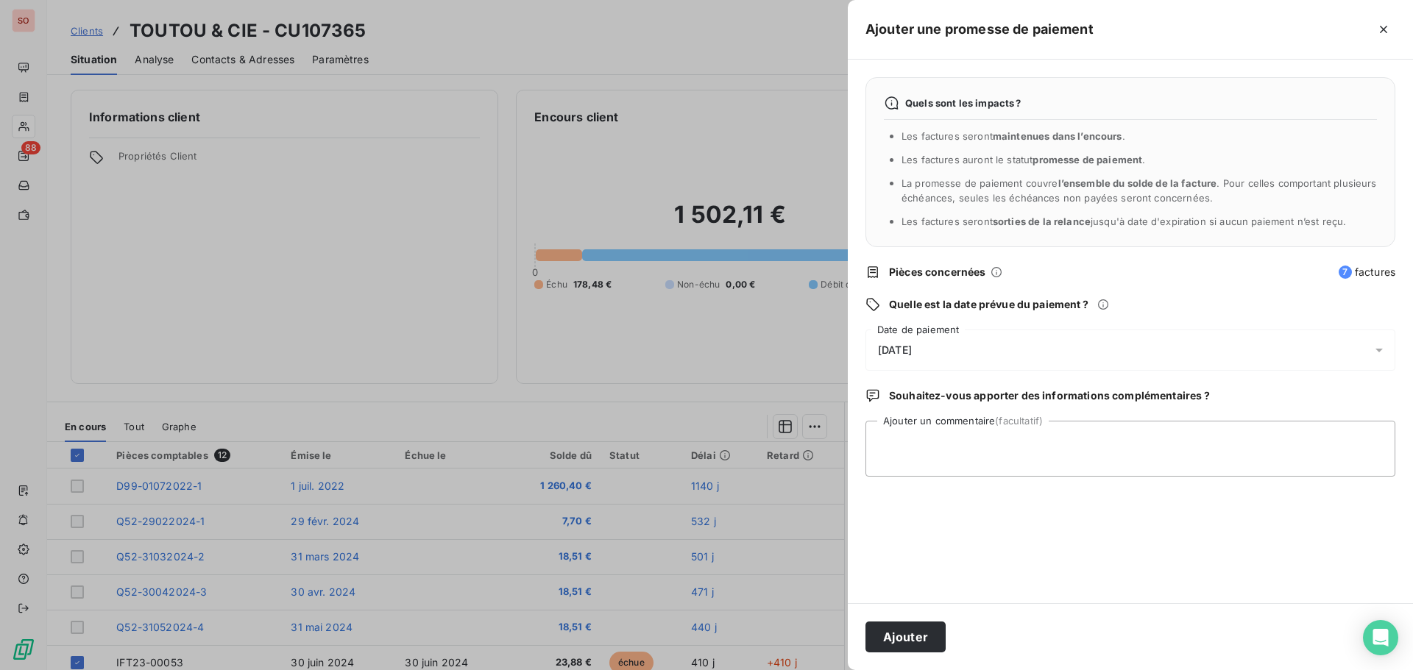
click at [1093, 417] on div "Quels sont les impacts ? Les factures seront maintenues dans l’encours . Les fa…" at bounding box center [1130, 332] width 565 height 544
click at [988, 363] on div "[DATE]" at bounding box center [1130, 350] width 530 height 41
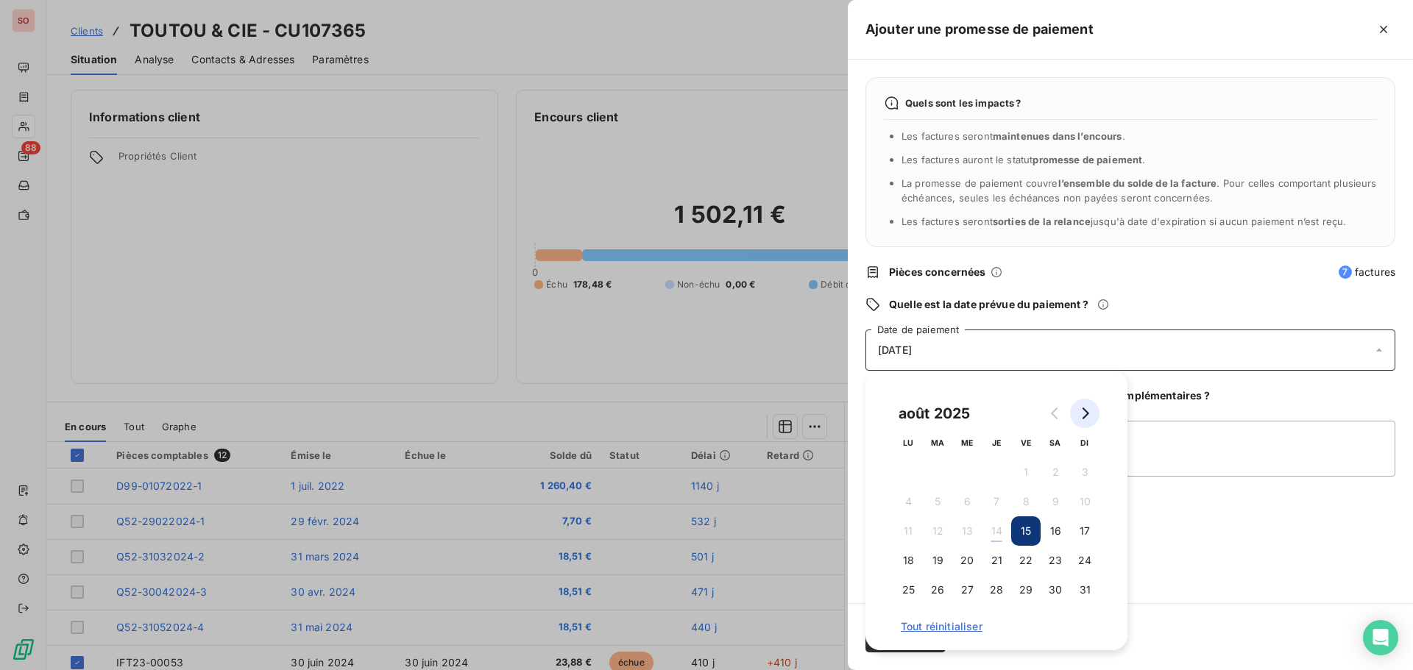
click at [1085, 414] on icon "Go to next month" at bounding box center [1085, 414] width 12 height 12
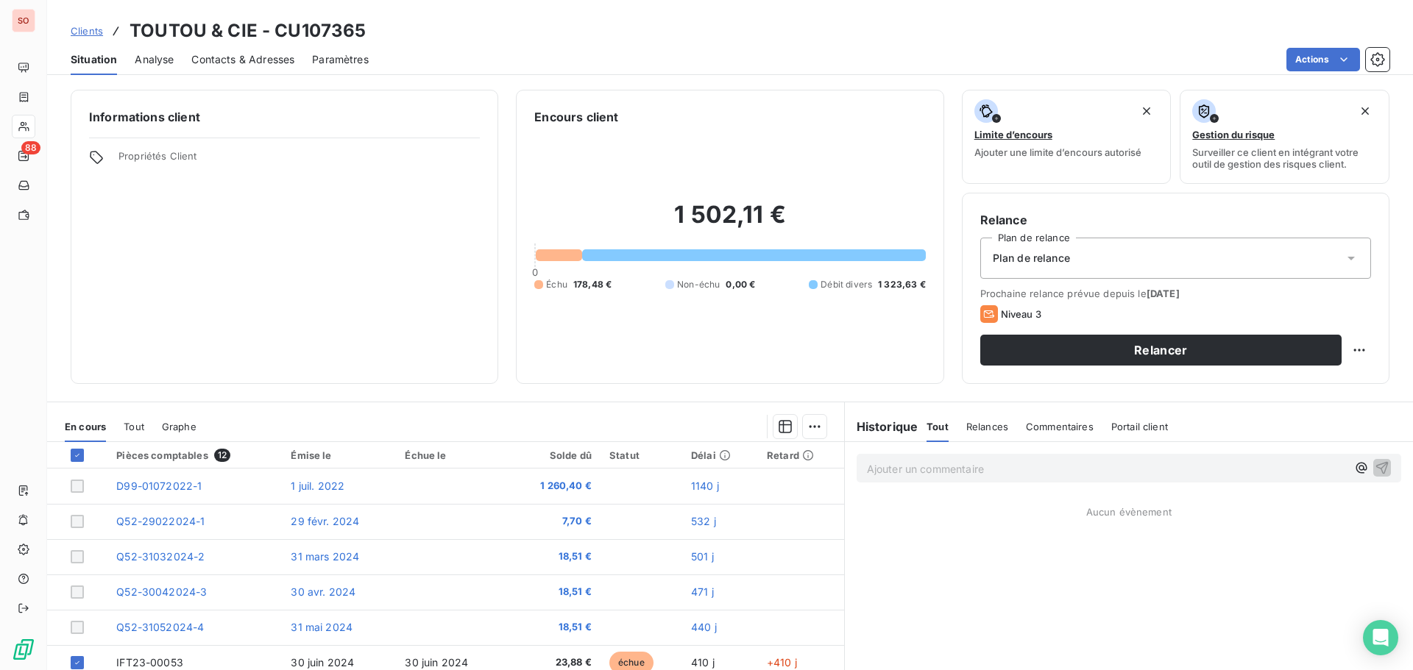
click at [1082, 252] on div "Plan de relance" at bounding box center [1175, 258] width 391 height 41
click at [1032, 295] on span "Plan de relance" at bounding box center [1027, 295] width 77 height 15
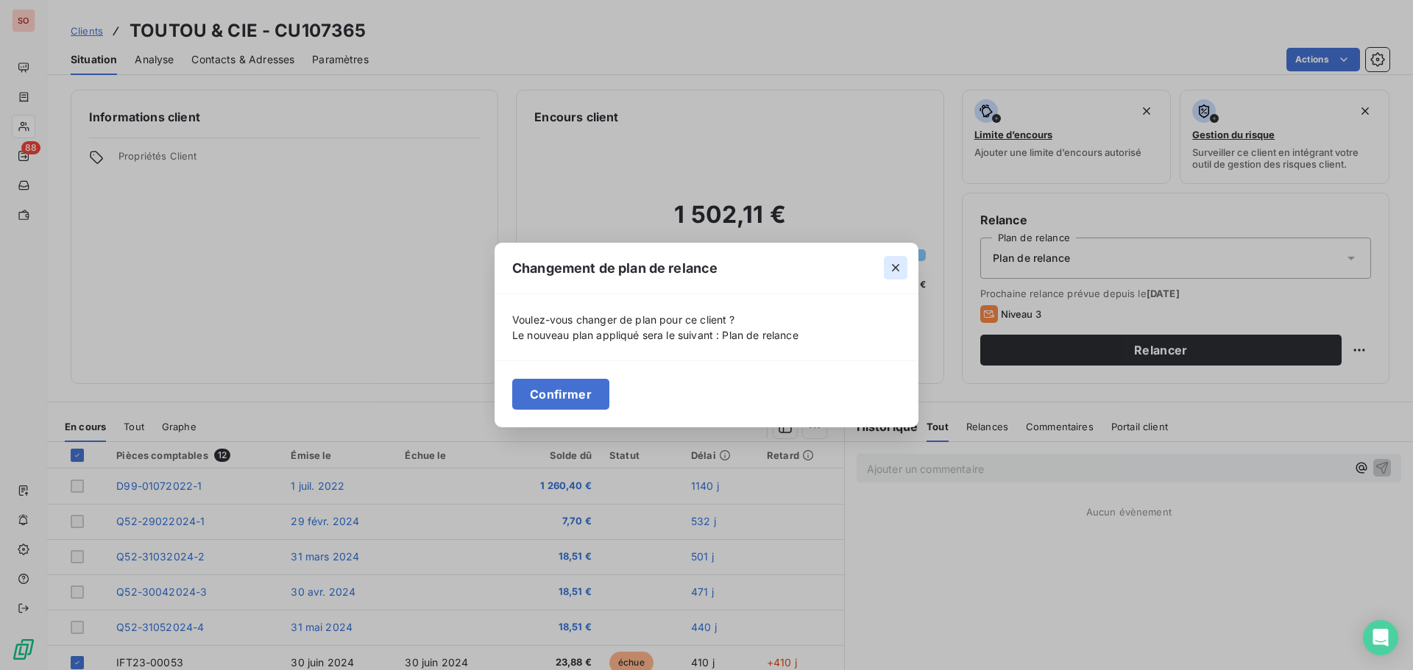
click at [892, 266] on icon "button" at bounding box center [895, 267] width 15 height 15
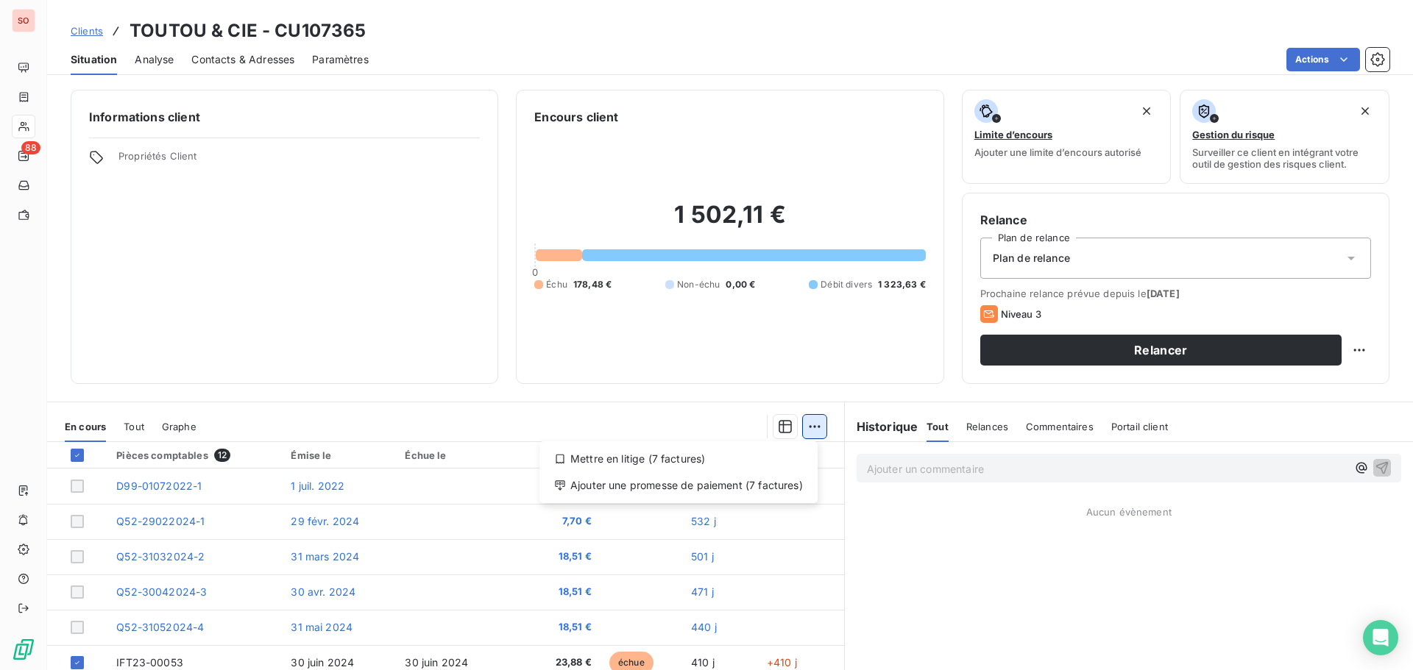
click at [806, 430] on html "SO 88 Clients TOUTOU & CIE - CU107365 Situation Analyse Contacts & Adresses Par…" at bounding box center [706, 335] width 1413 height 670
click at [767, 494] on div "Ajouter une promesse de paiement (7 factures)" at bounding box center [678, 486] width 266 height 24
